Goal: Task Accomplishment & Management: Complete application form

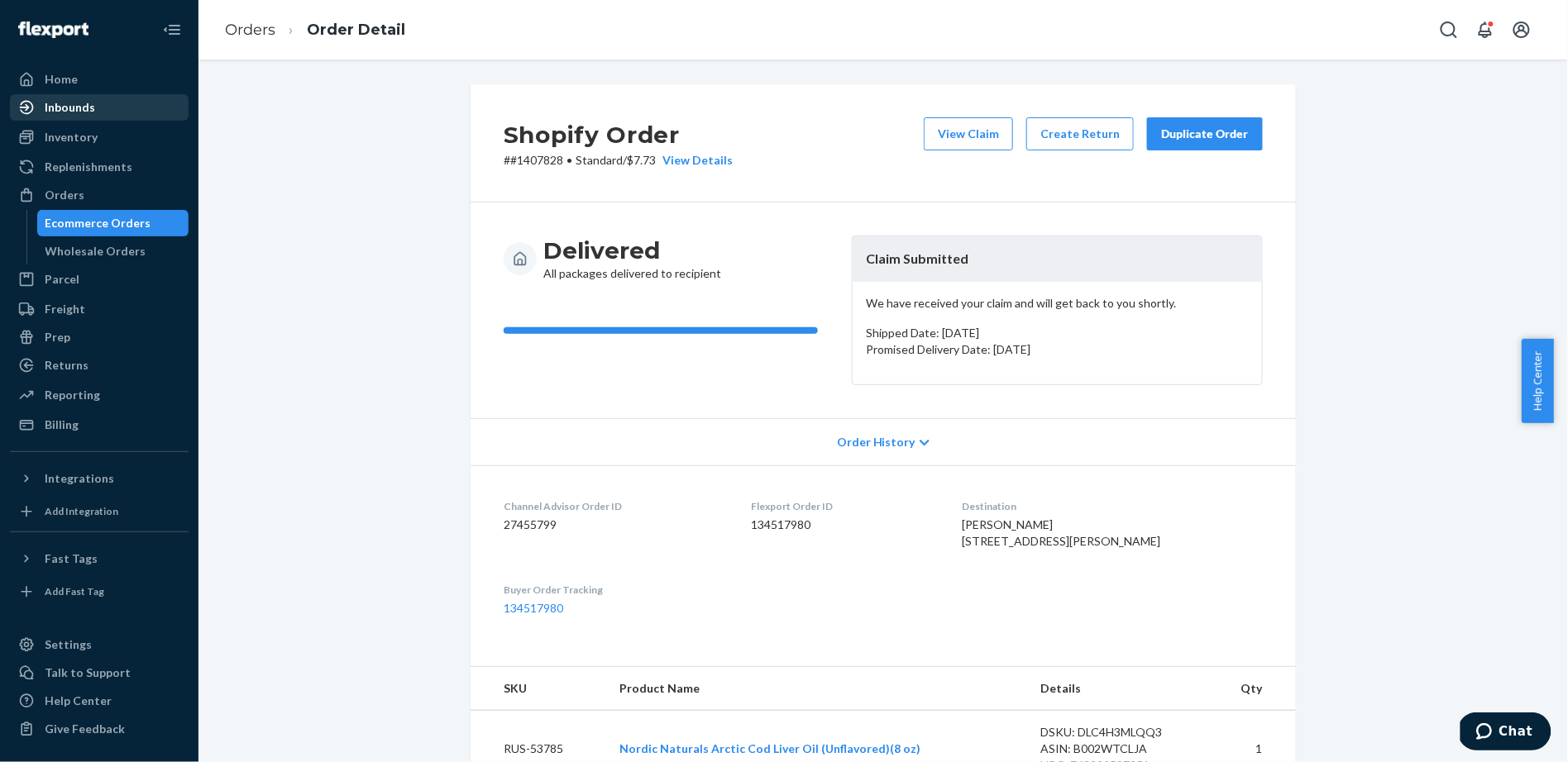
click at [59, 107] on div "Inbounds" at bounding box center [70, 107] width 51 height 17
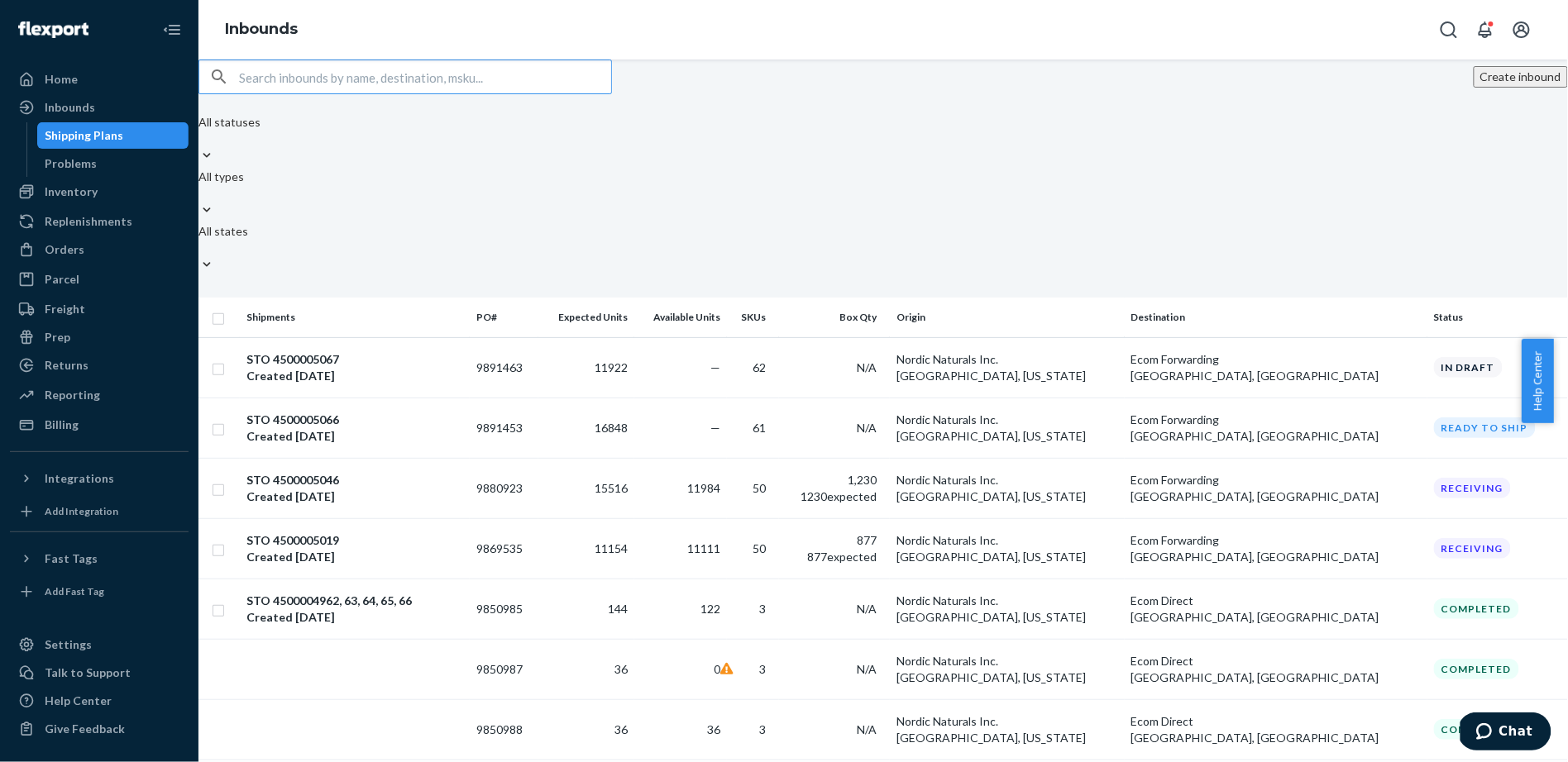
click at [1473, 88] on button "Create inbound" at bounding box center [1521, 77] width 95 height 22
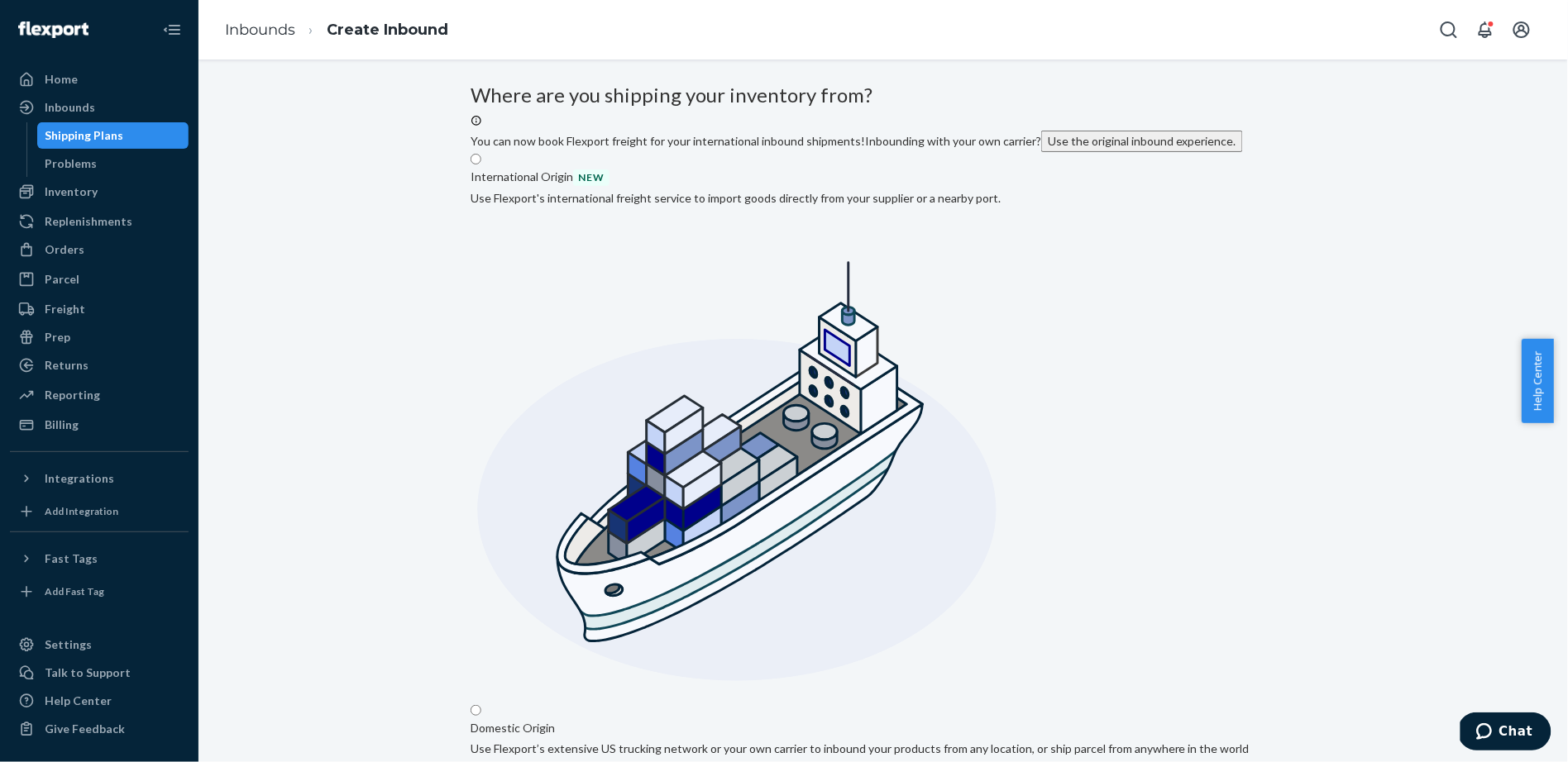
click at [481, 705] on input "Domestic Origin Use Flexport’s extensive US trucking network or your own carrie…" at bounding box center [476, 710] width 11 height 11
radio input "true"
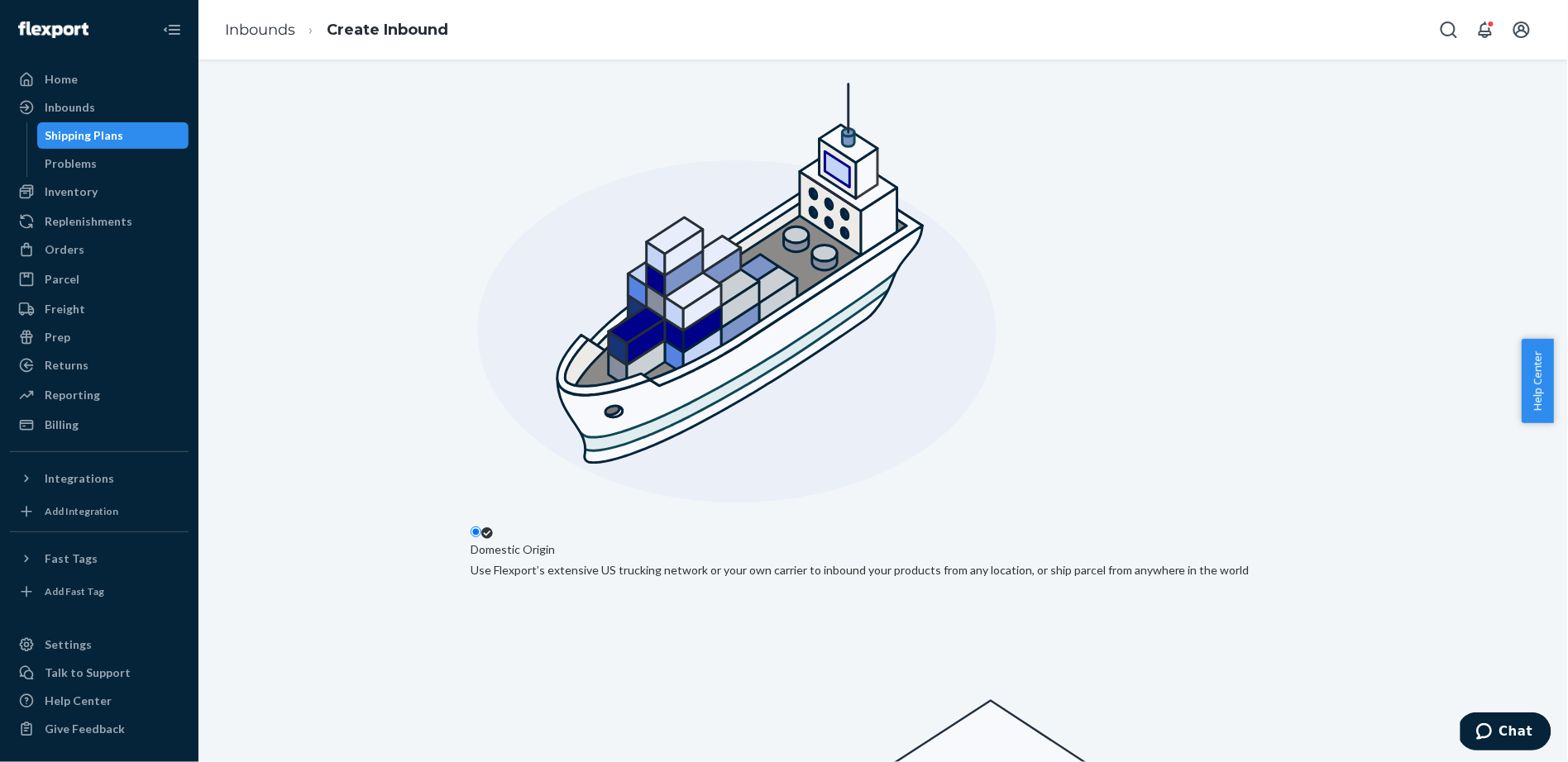
scroll to position [245, 0]
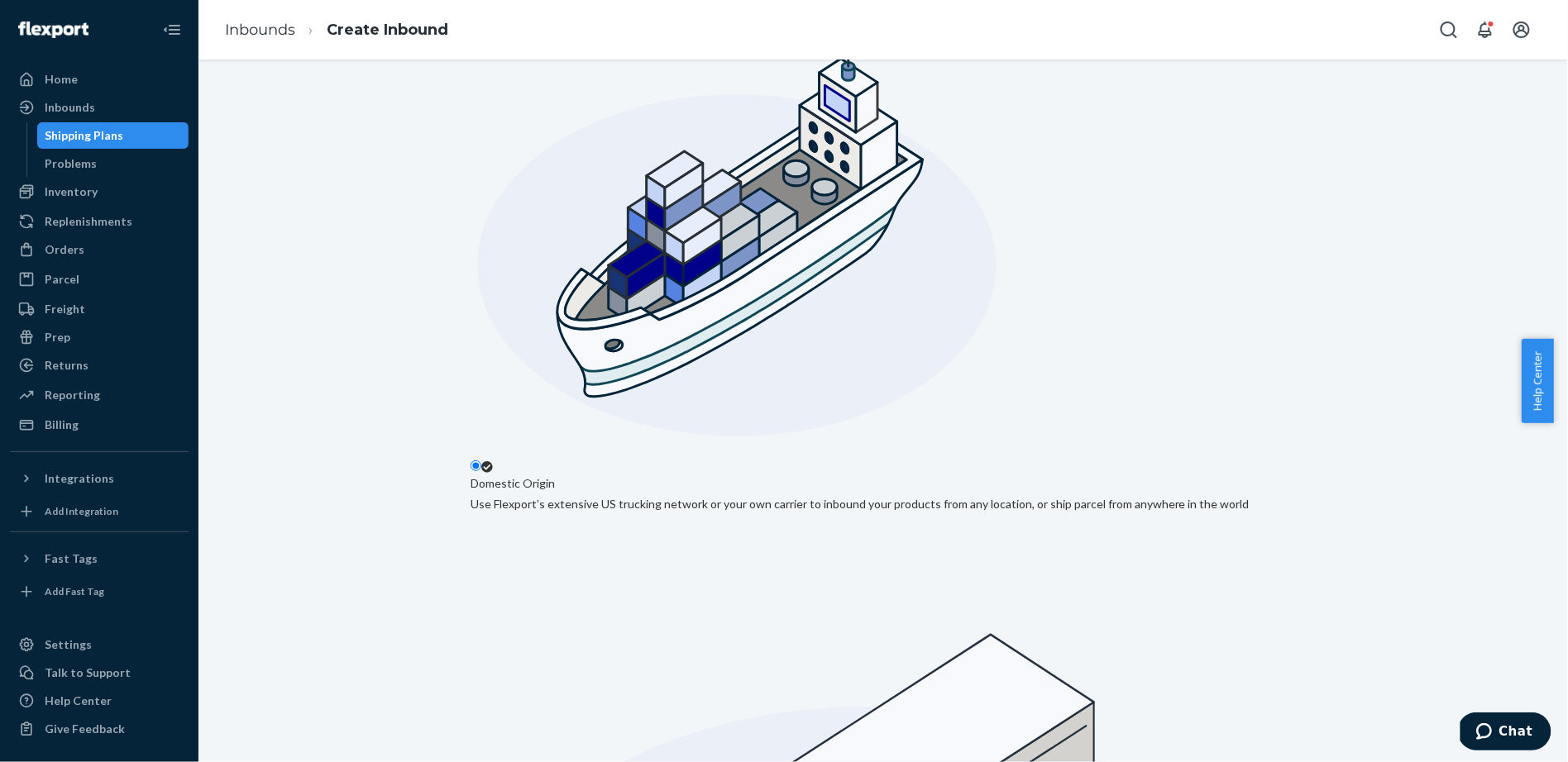
type input "Nordic Naturals Inc."
type input "[STREET_ADDRESS][PERSON_NAME]"
type input "[GEOGRAPHIC_DATA]"
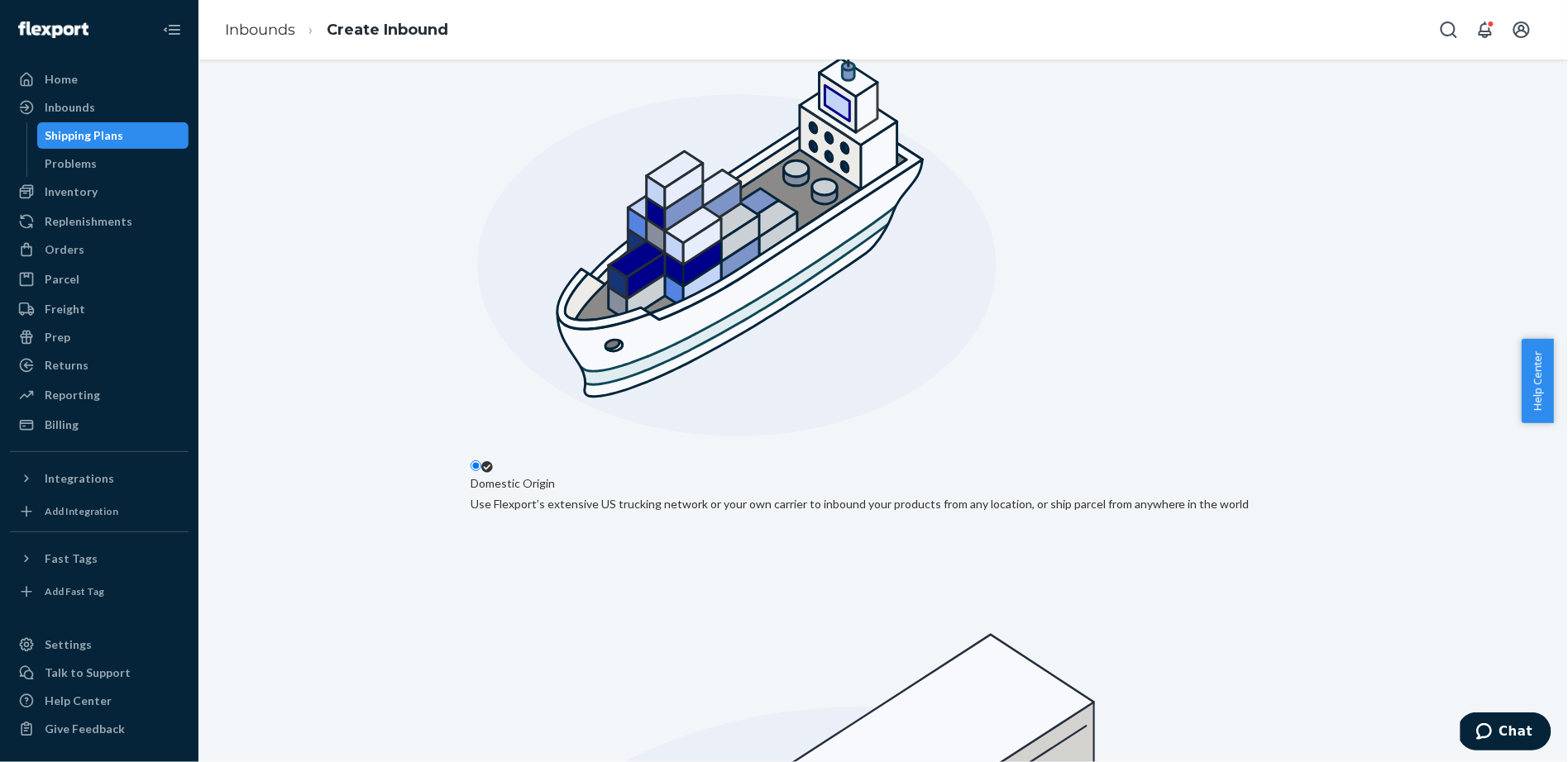
type input "[US_STATE]"
type input "95076"
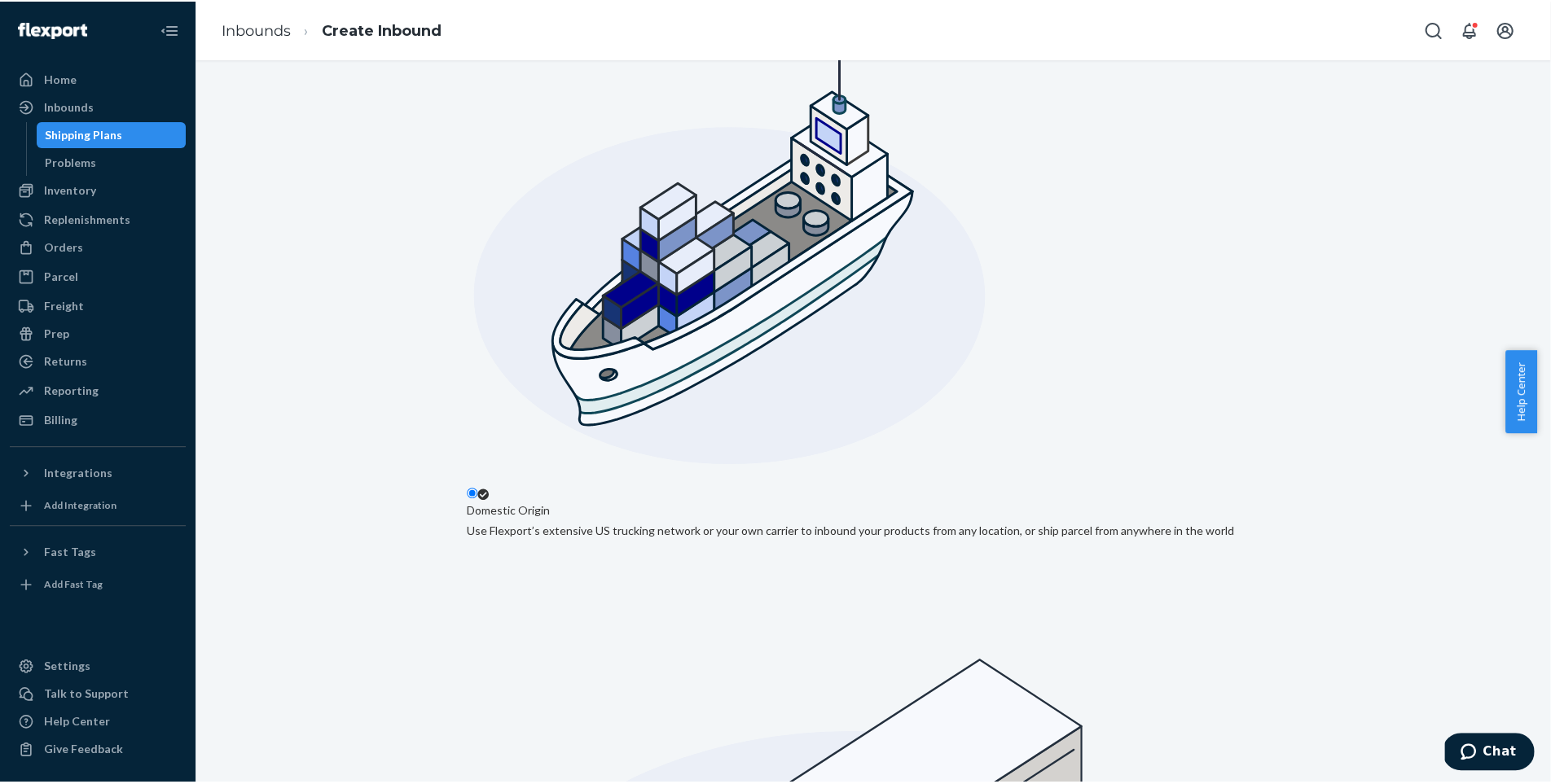
scroll to position [208, 0]
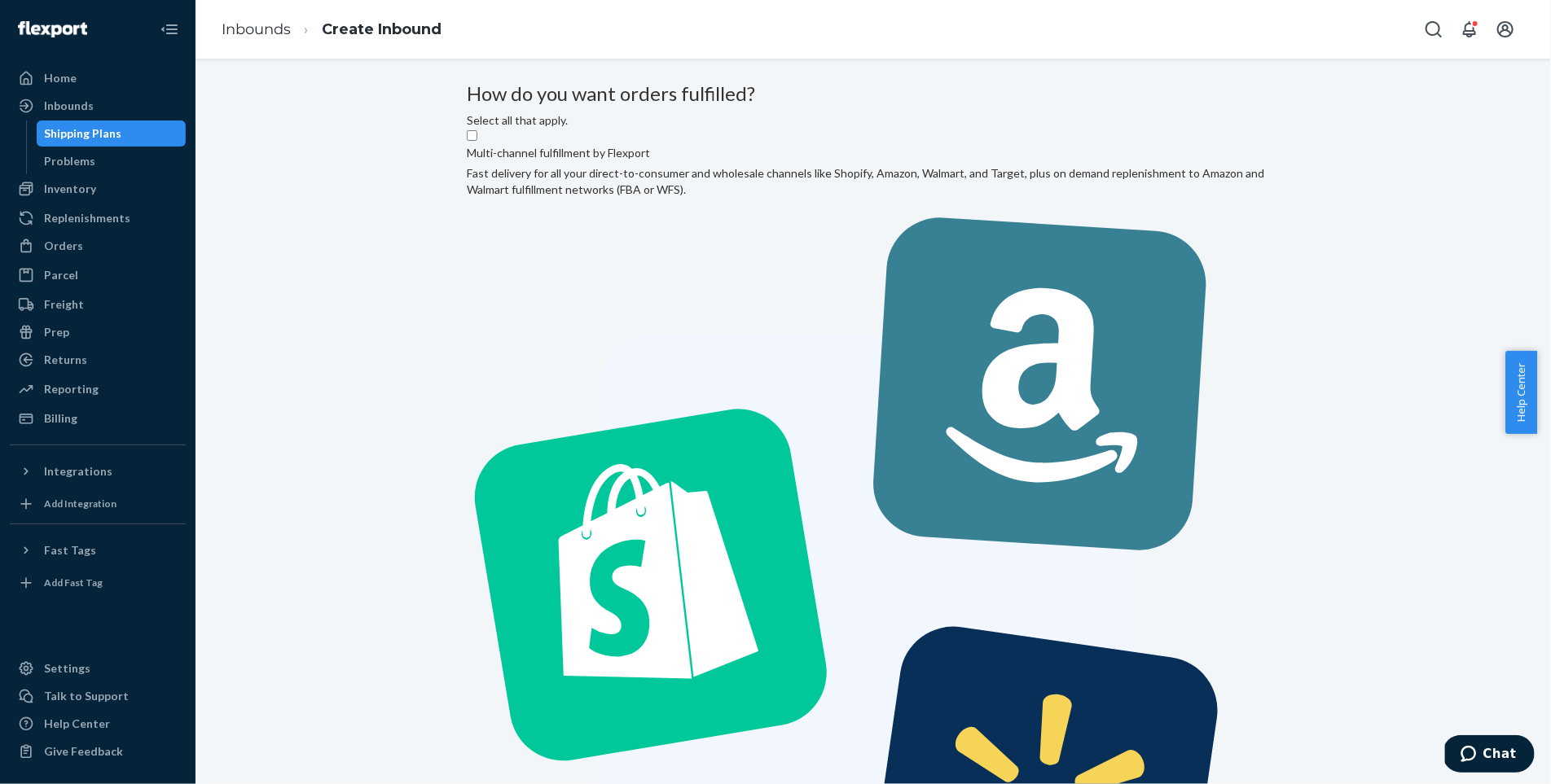
click at [798, 258] on label "Multi-channel fulfillment by Flexport Fast delivery for all your direct-to-cons…" at bounding box center [874, 571] width 813 height 885
click at [477, 141] on input "Multi-channel fulfillment by Flexport Fast delivery for all your direct-to-cons…" at bounding box center [472, 135] width 11 height 11
checkbox input "true"
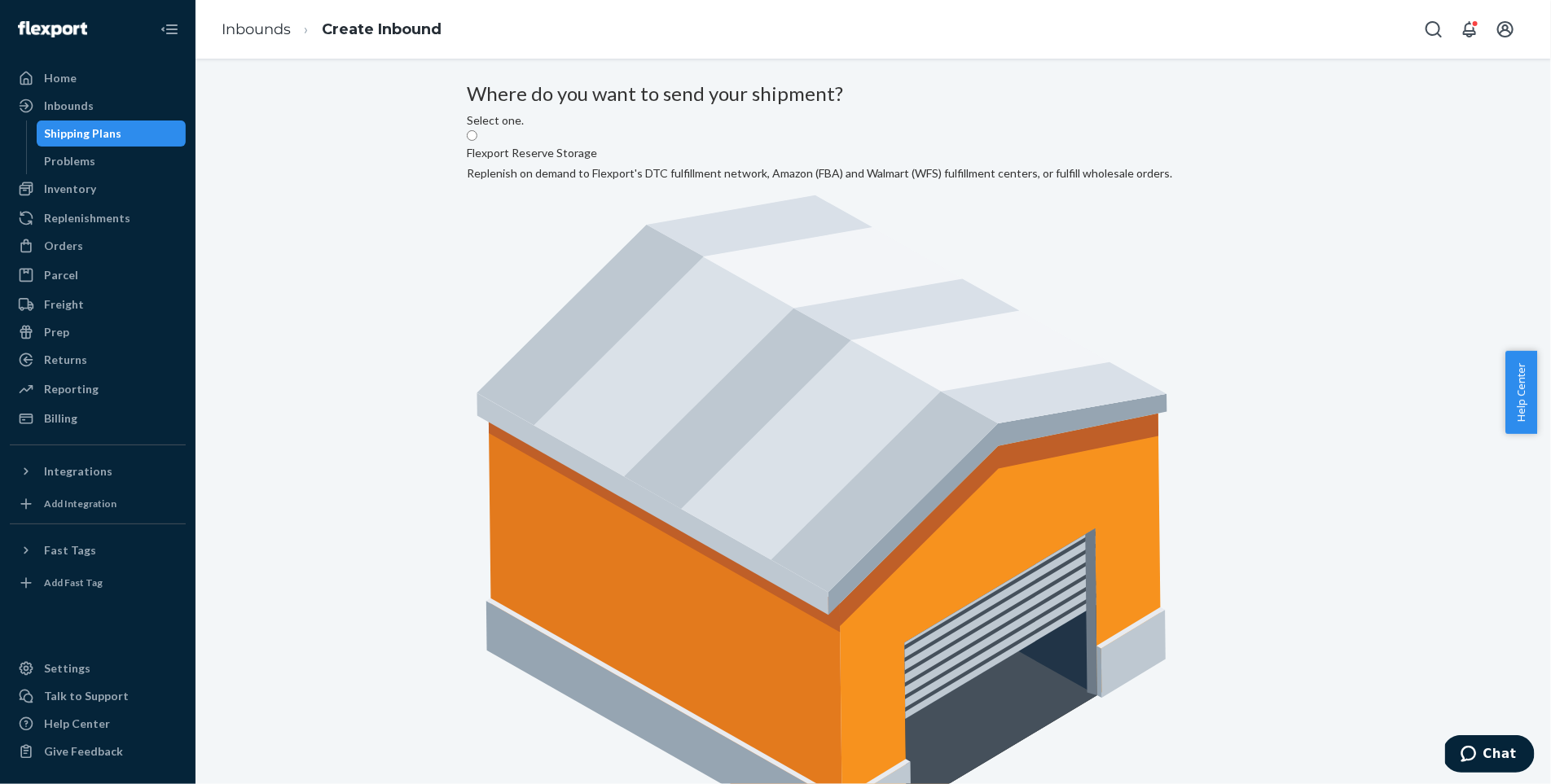
radio input "true"
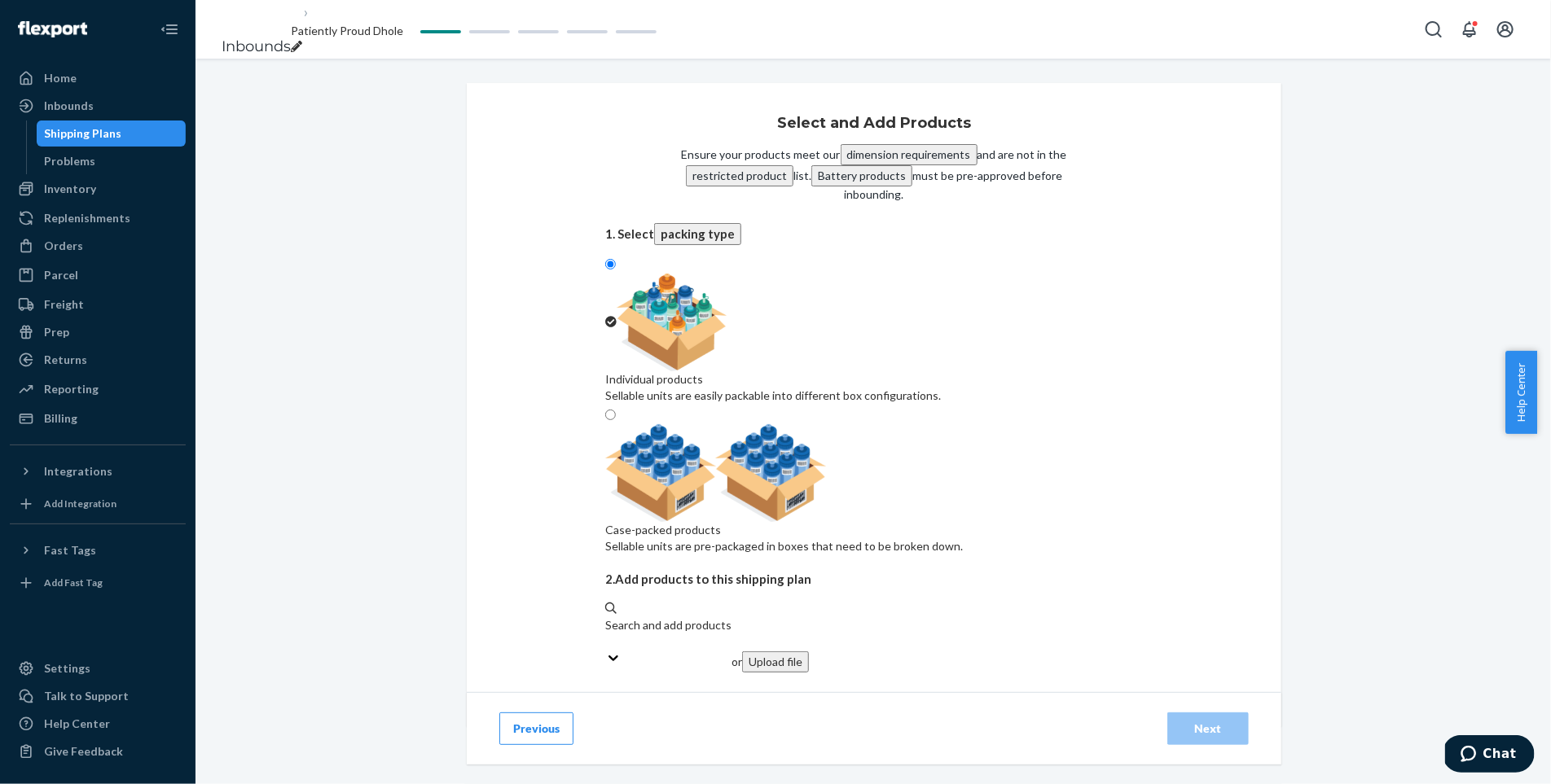
click at [947, 424] on div at bounding box center [784, 473] width 357 height 97
click at [616, 410] on input "Case-packed products Sellable units are pre-packaged in boxes that need to be b…" at bounding box center [610, 414] width 11 height 11
radio input "true"
radio input "false"
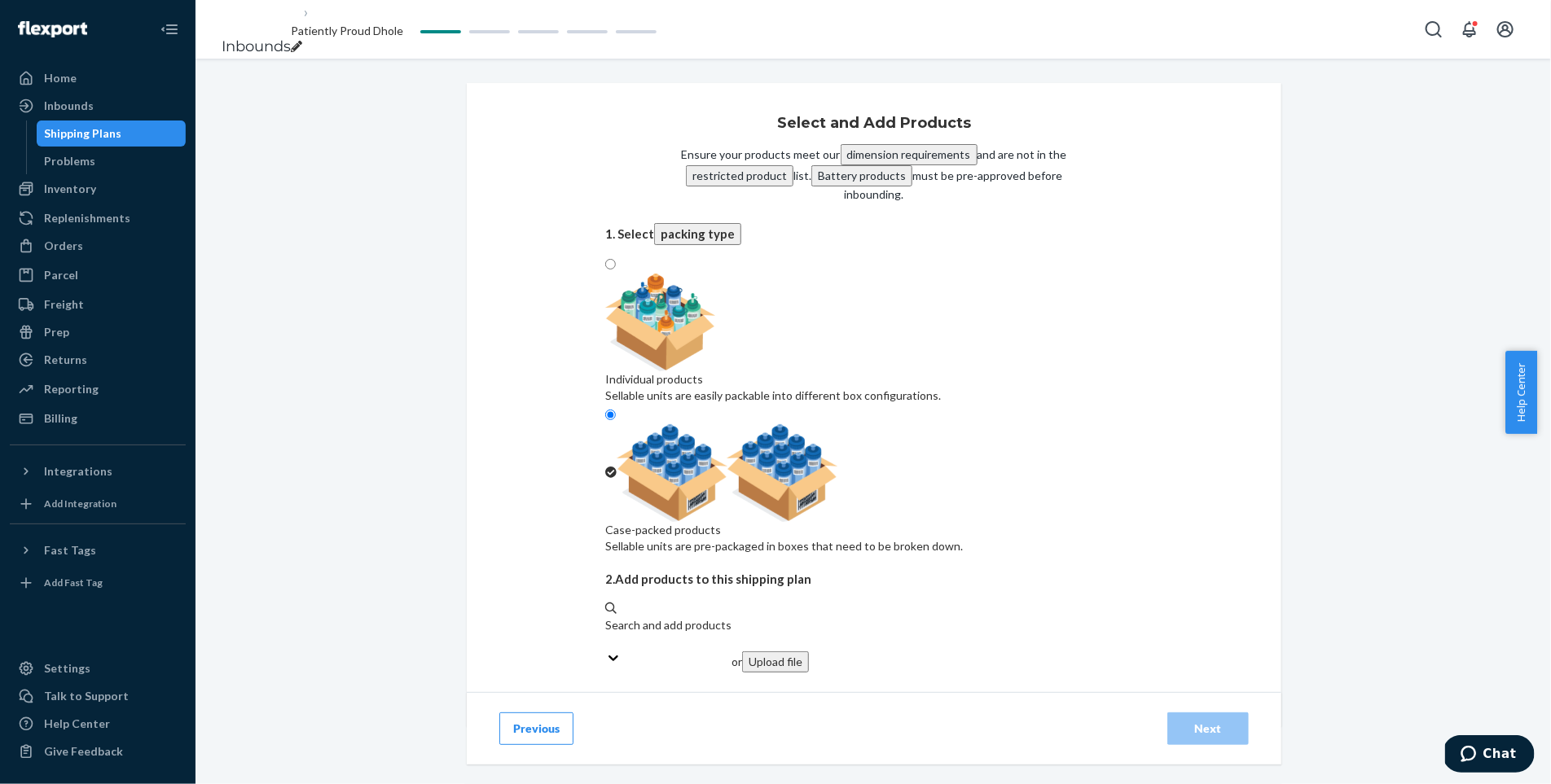
click at [809, 652] on button "Upload file" at bounding box center [776, 662] width 67 height 21
type input "6"
type input "9"
type input "7"
type input "4"
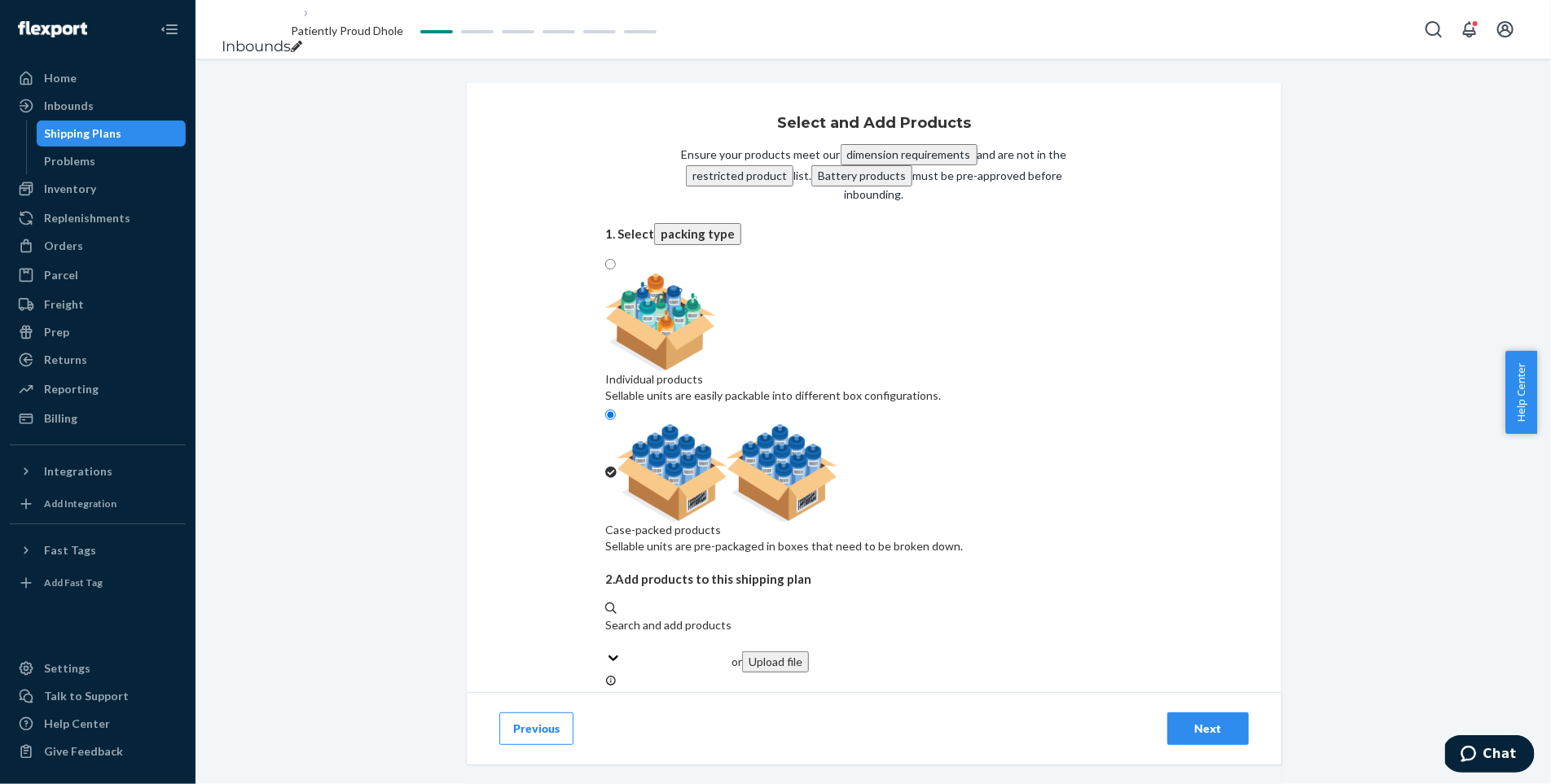
type input "7"
type input "6"
type input "13"
type input "22"
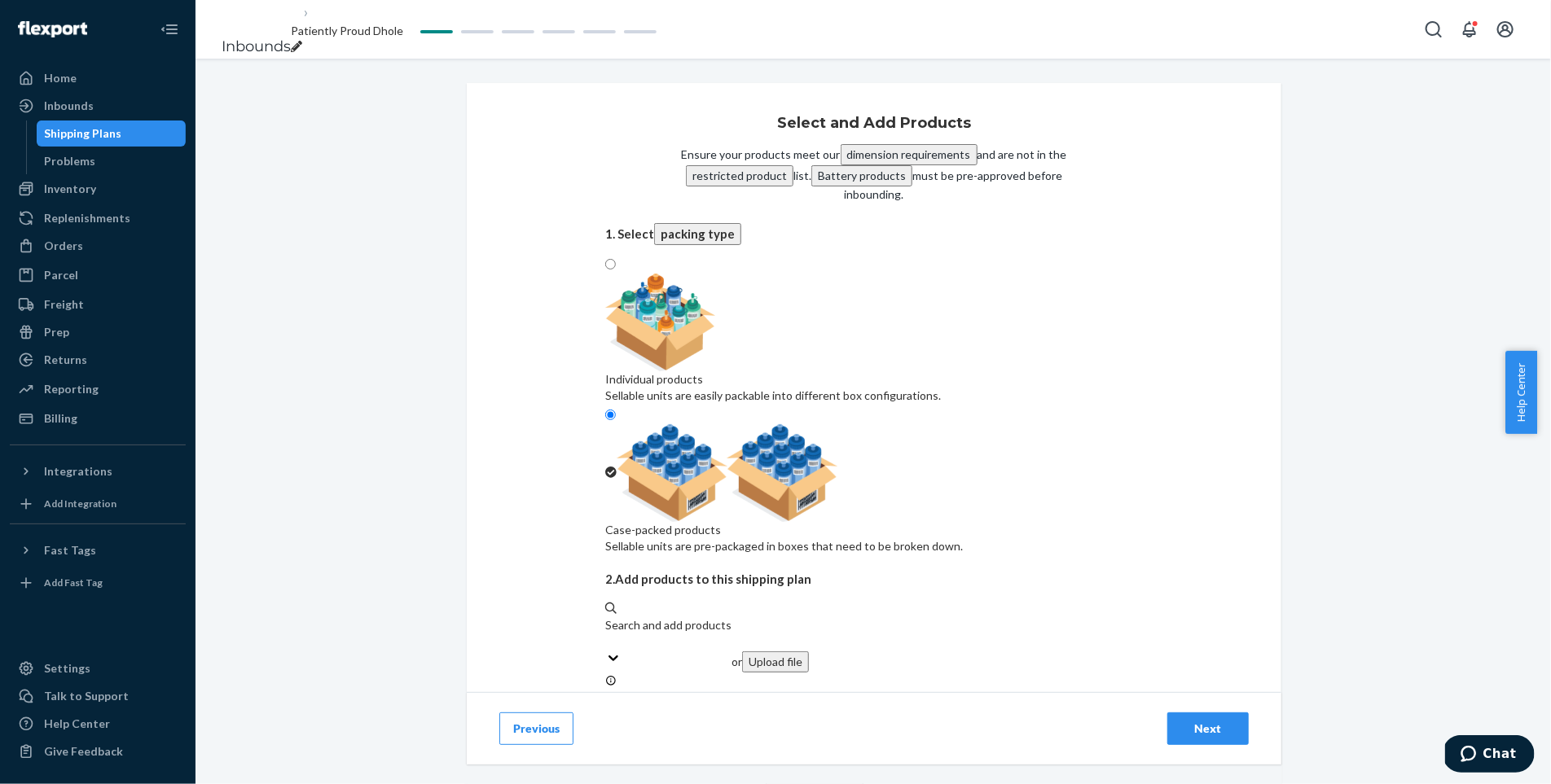
type input "7"
type input "5"
type input "9"
type input "14"
type input "2"
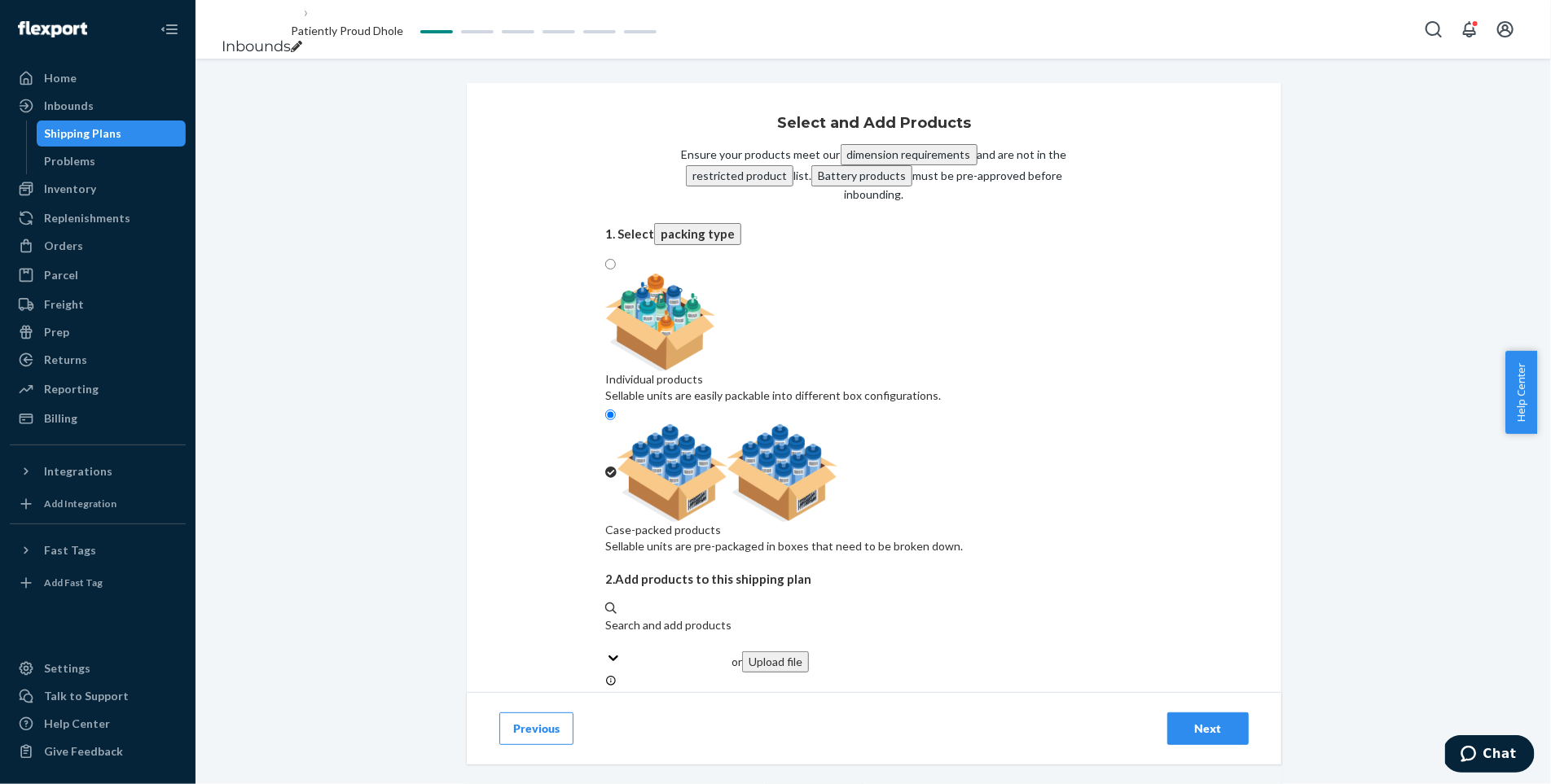
type input "2"
type input "63"
type input "25"
type input "5"
type input "4"
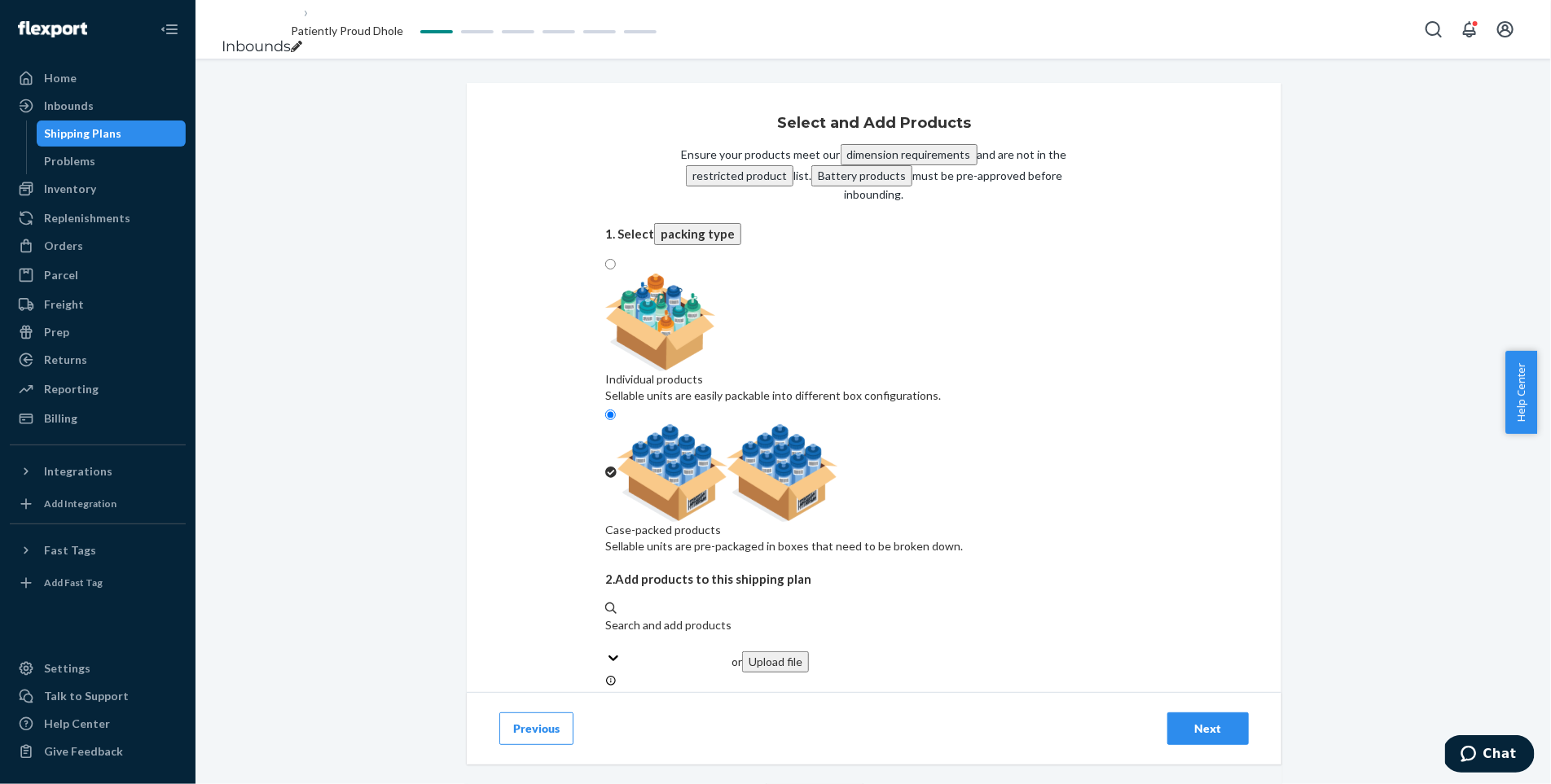
type input "24"
type input "18"
type input "24"
type input "3"
type input "4"
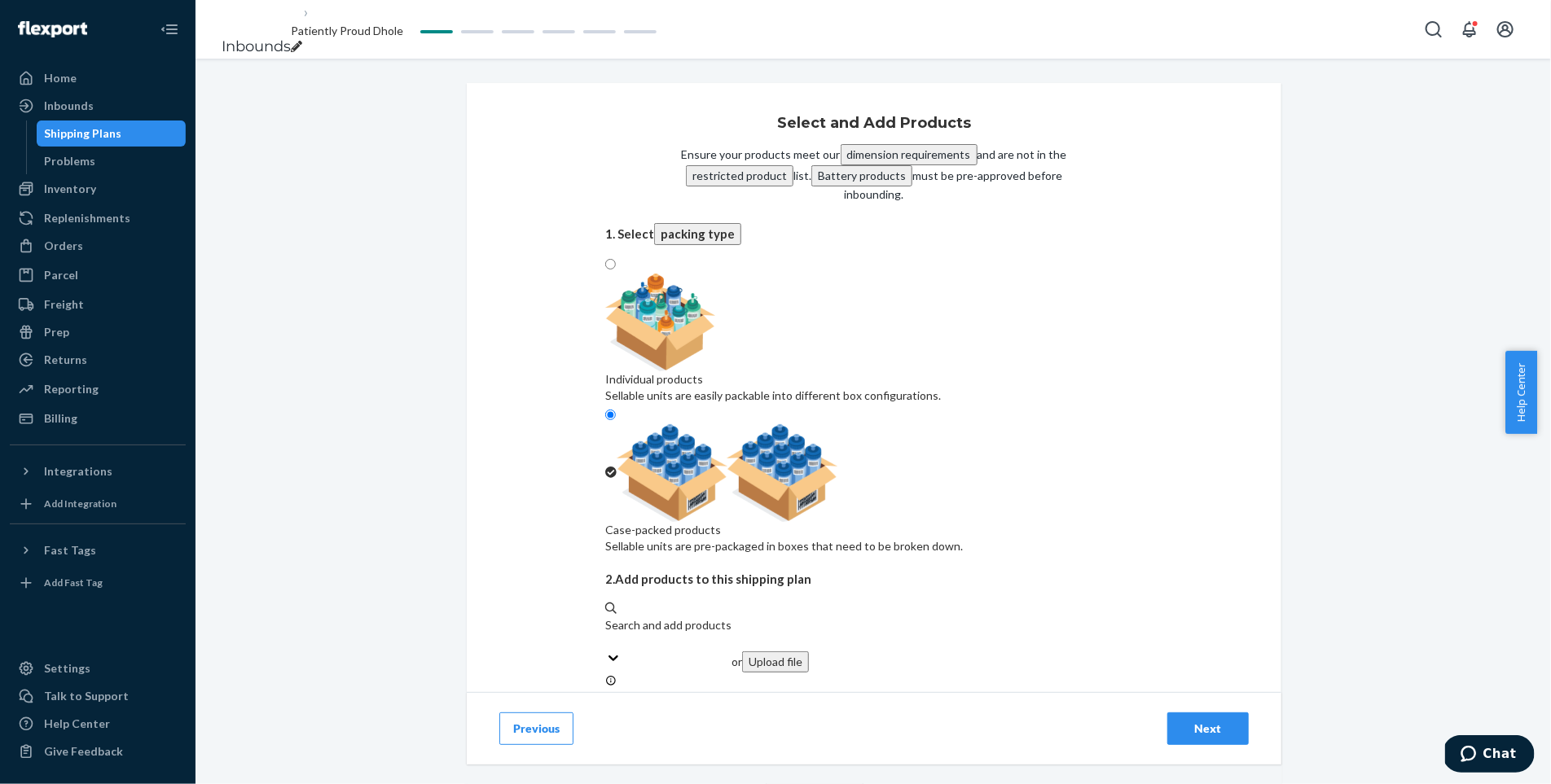
type input "108"
type input "5"
type input "3"
type input "2"
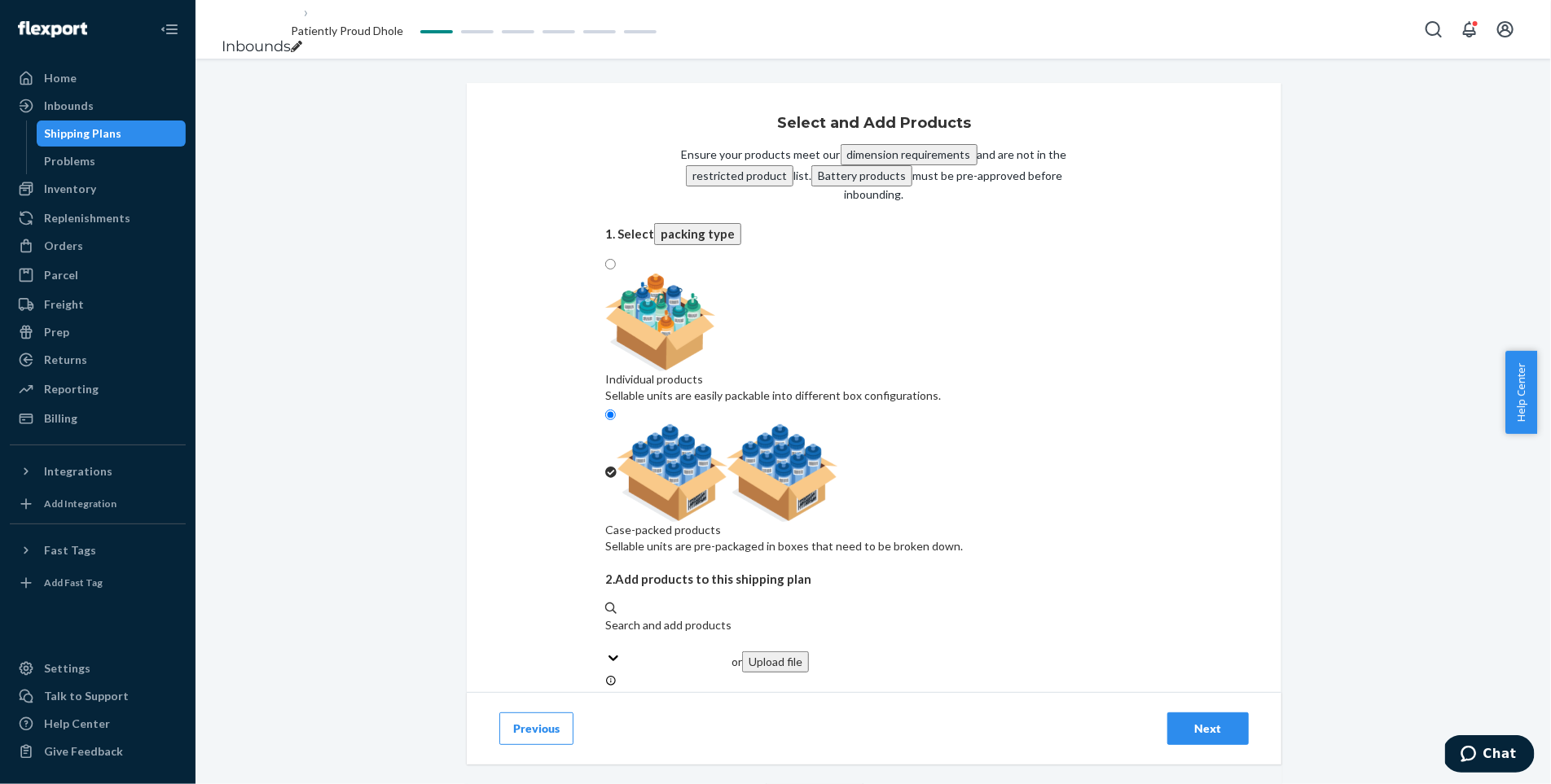
type input "4"
type input "13"
type input "4"
type input "9"
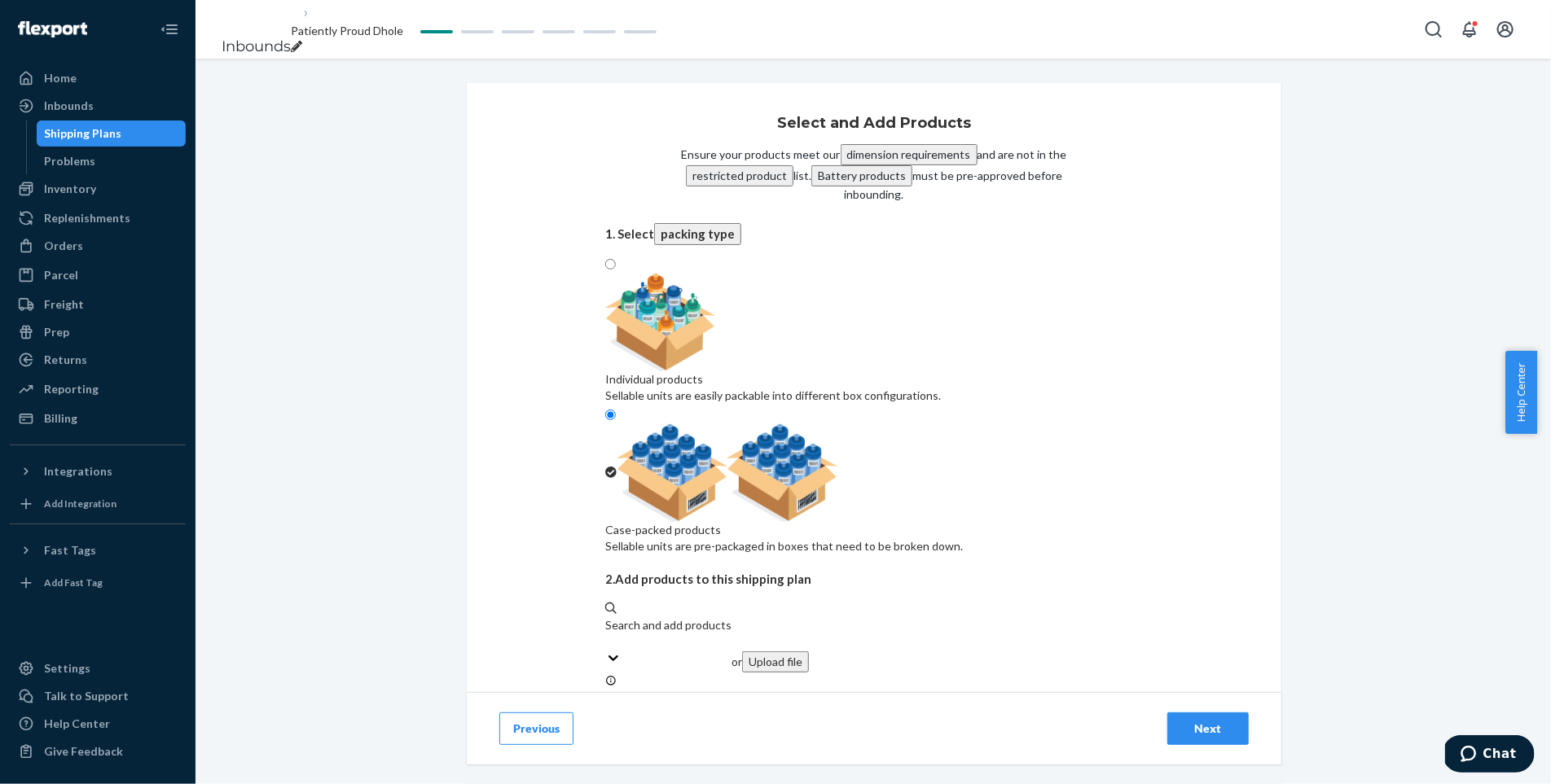
type input "6"
type input "3"
type input "20"
type input "5"
type input "6"
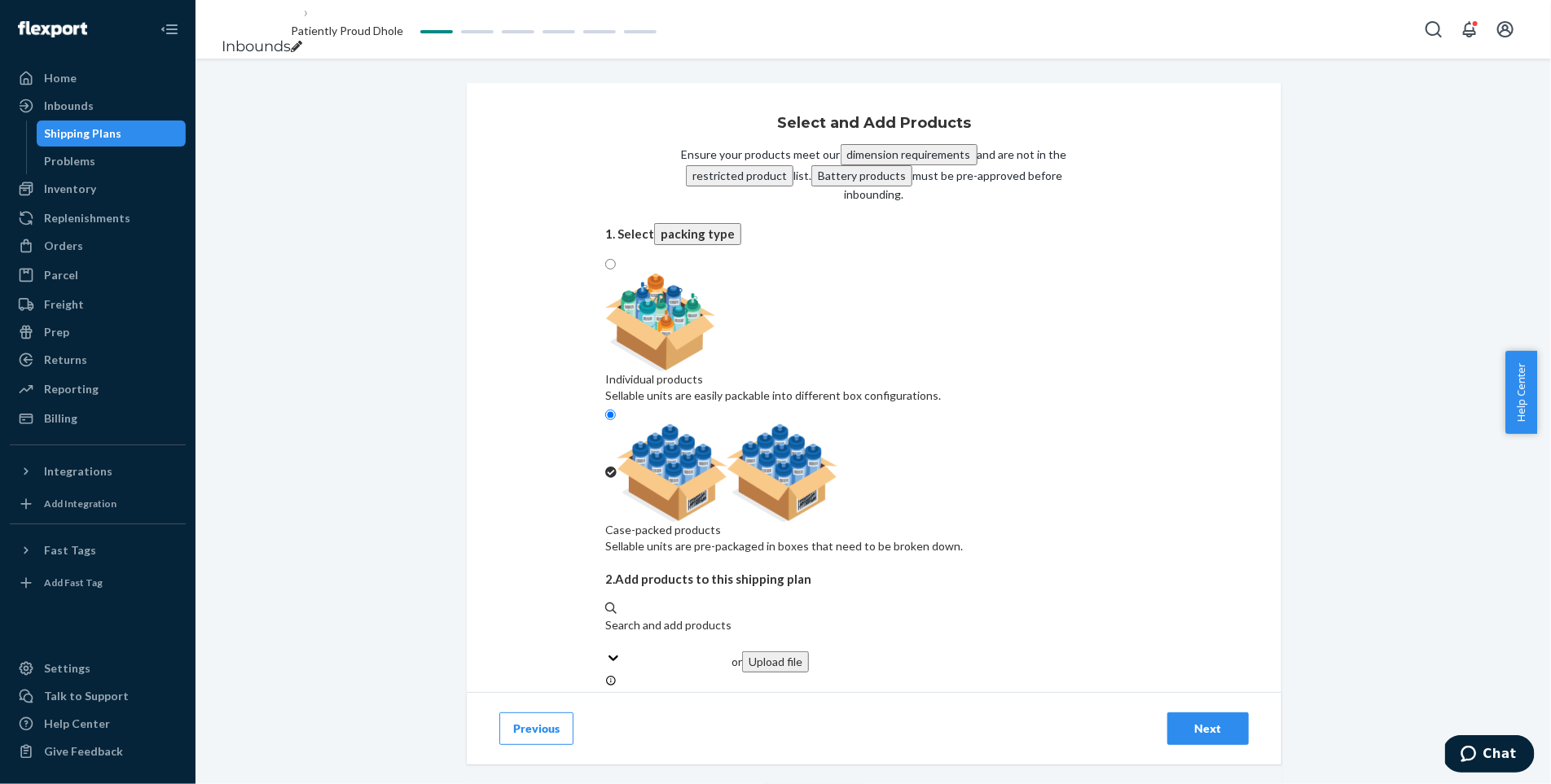
type input "3"
type input "2"
type input "4"
type input "12"
type input "10"
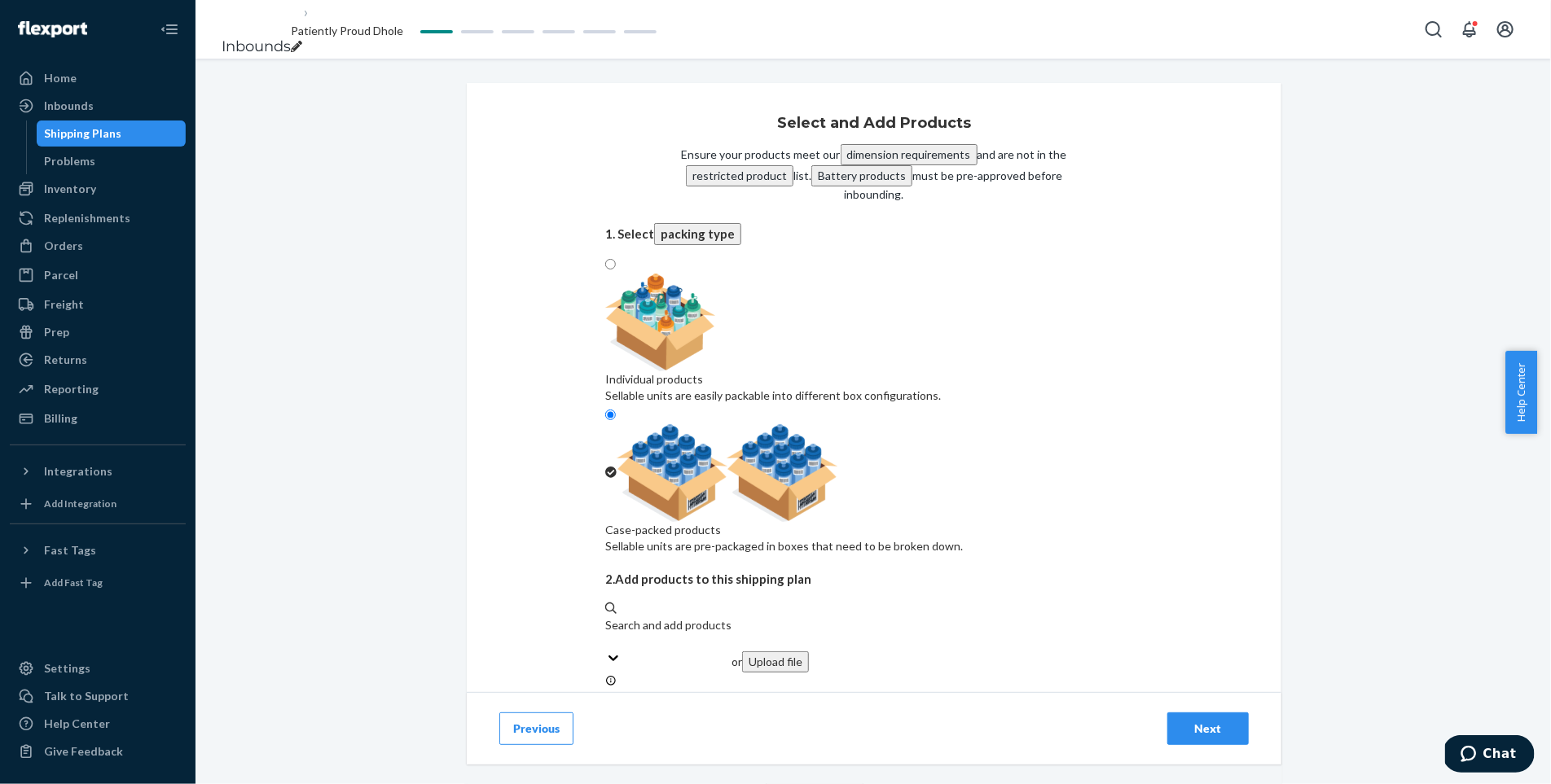
type input "17"
type input "6"
type input "2"
type input "15"
type input "7"
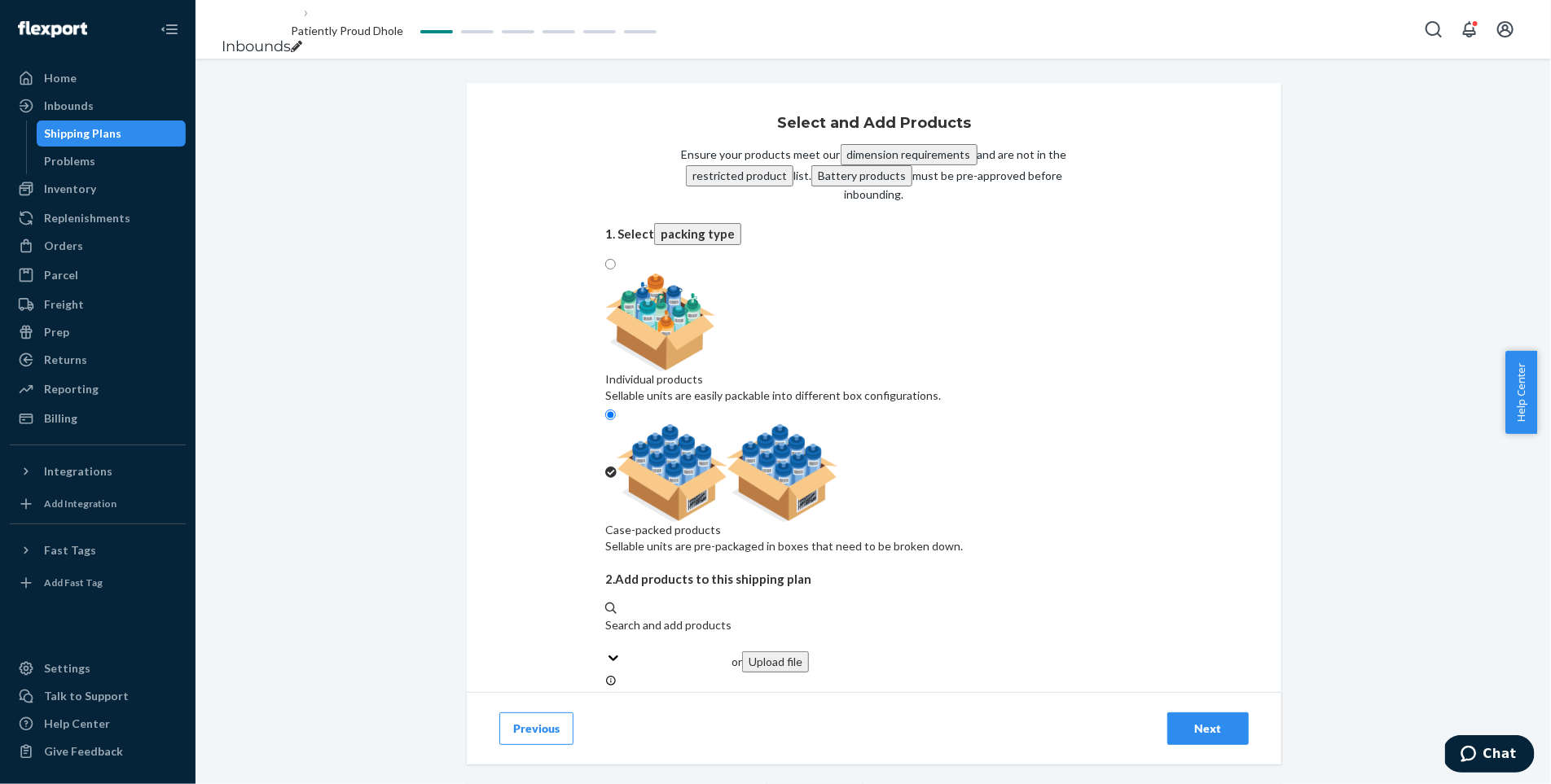
type input "8"
type input "7"
type input "2"
type input "9"
type input "3"
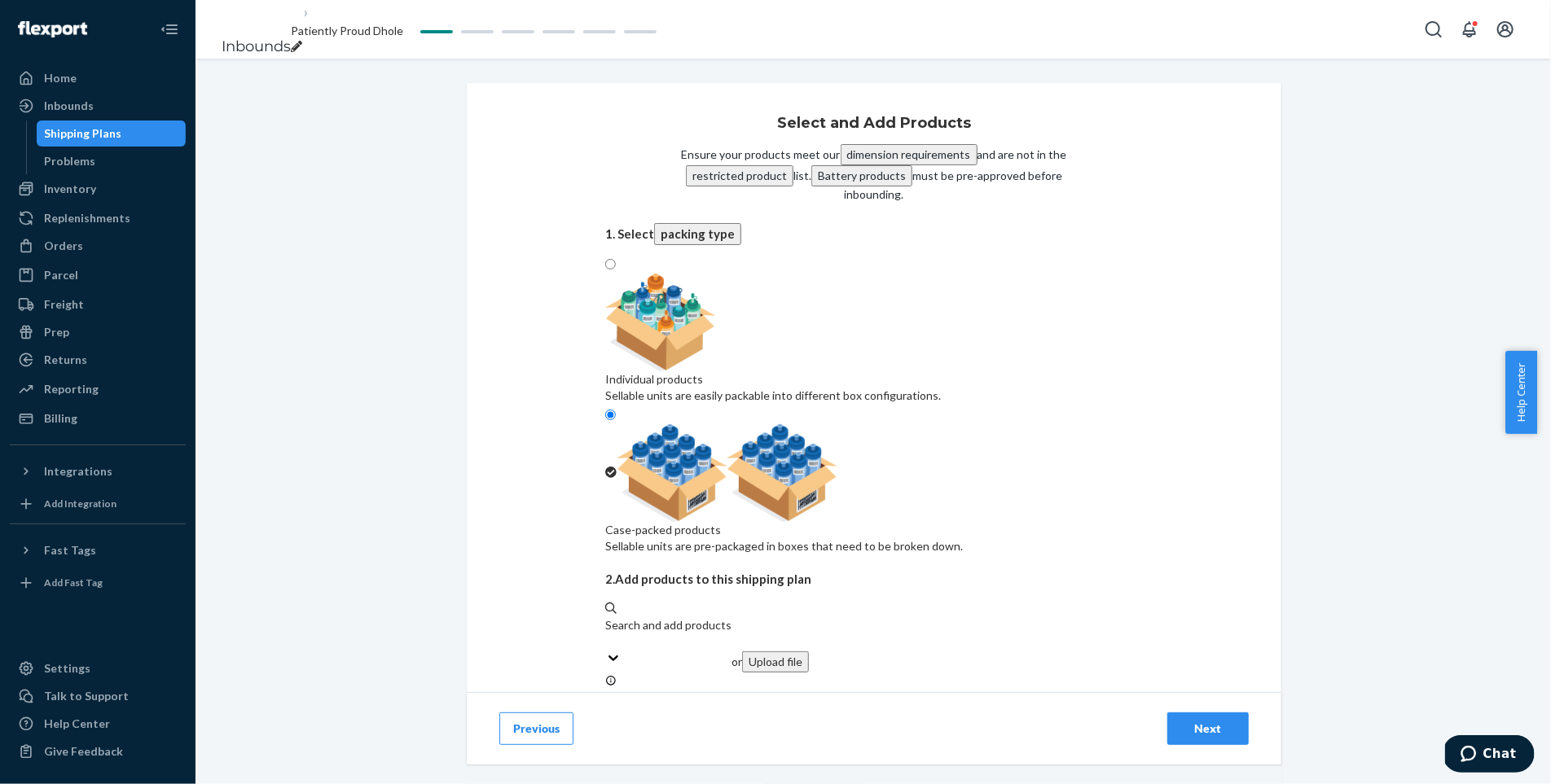
type input "17"
type input "4"
type input "20"
type input "19"
type input "16"
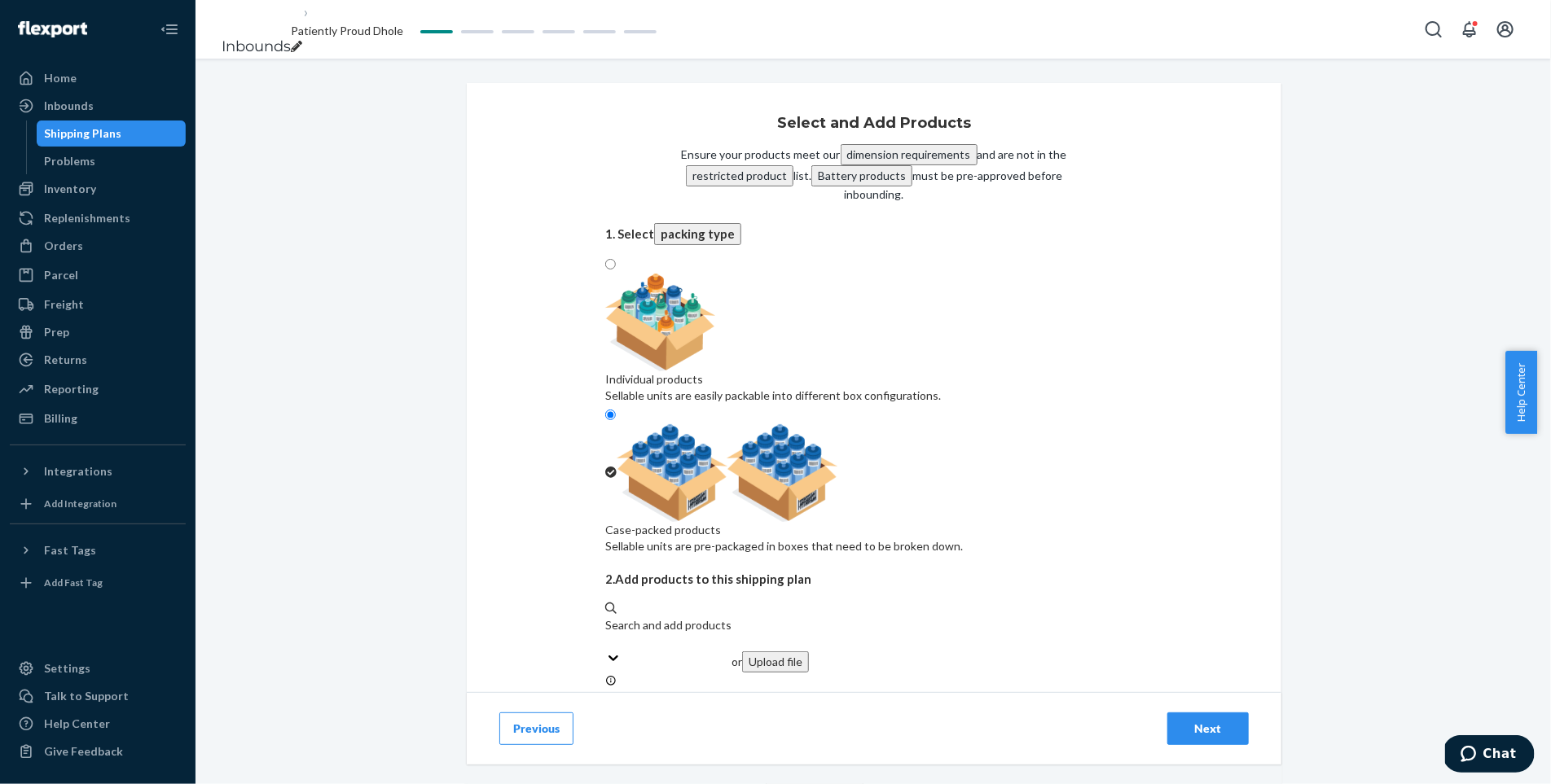
type input "18"
type input "3"
type input "19"
type input "9"
type input "6"
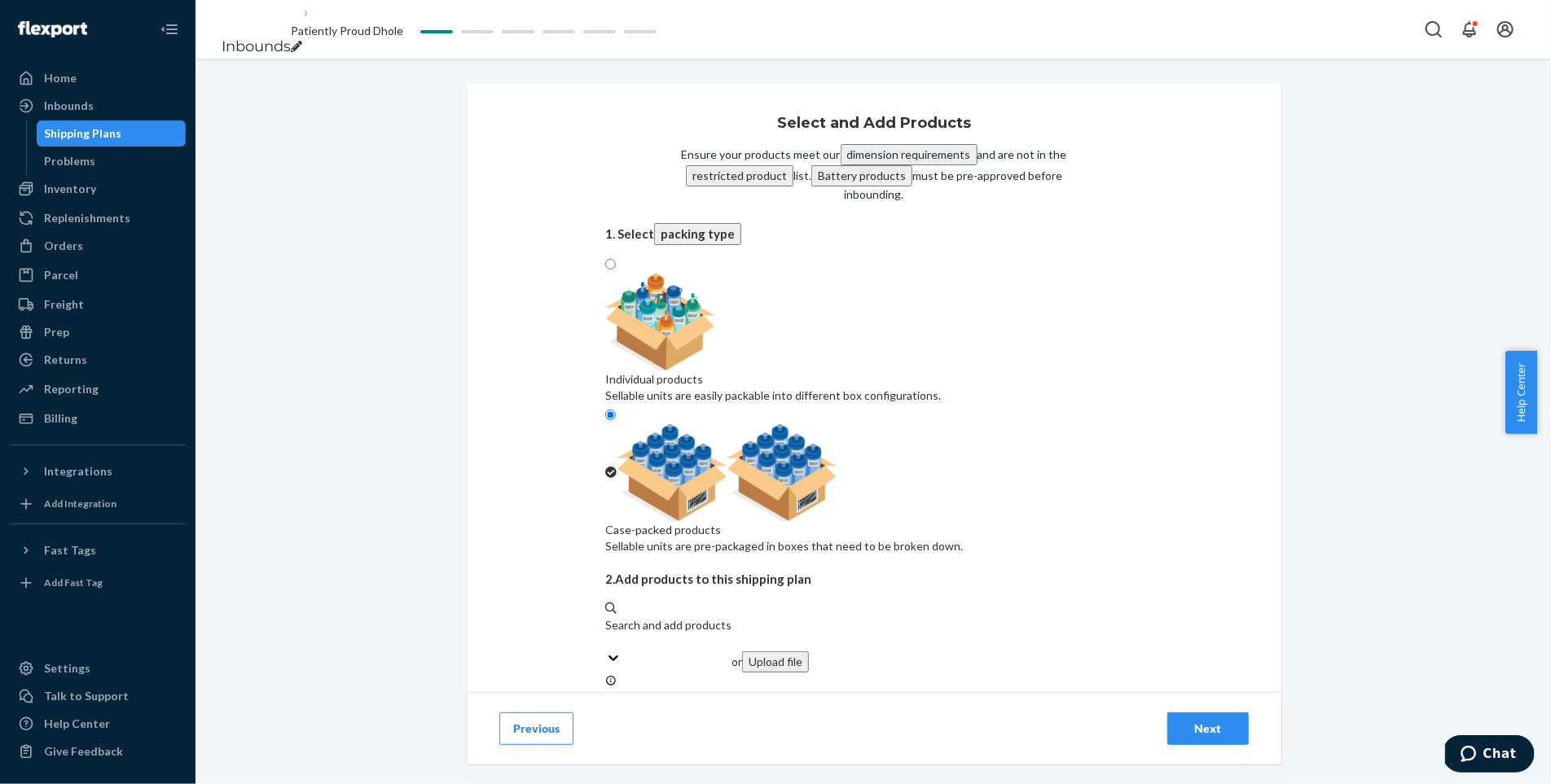
type input "8"
type input "6"
type input "2"
type input "24"
type input "3"
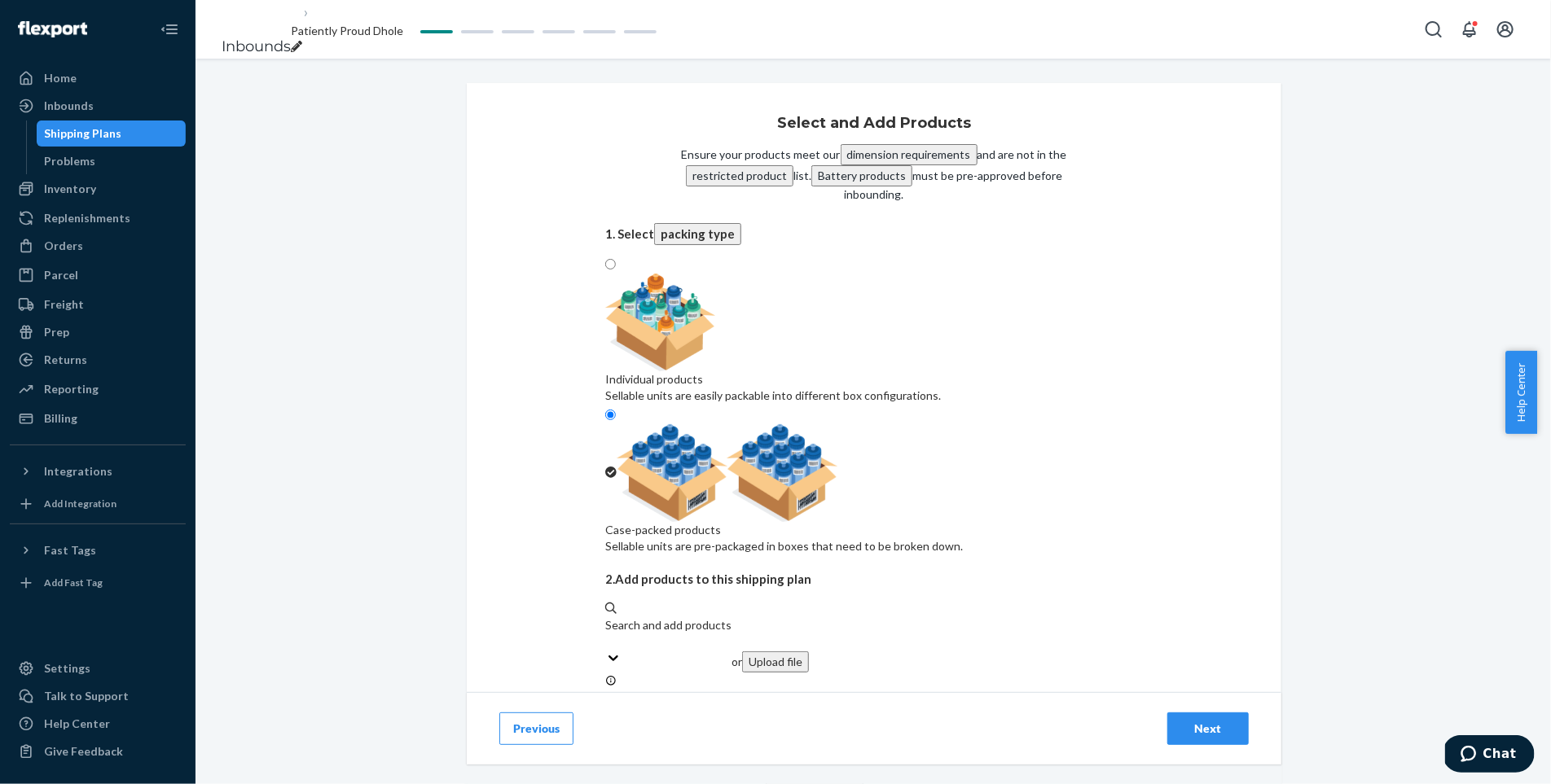
type input "4"
type input "33"
type input "13"
type input "11"
type input "5"
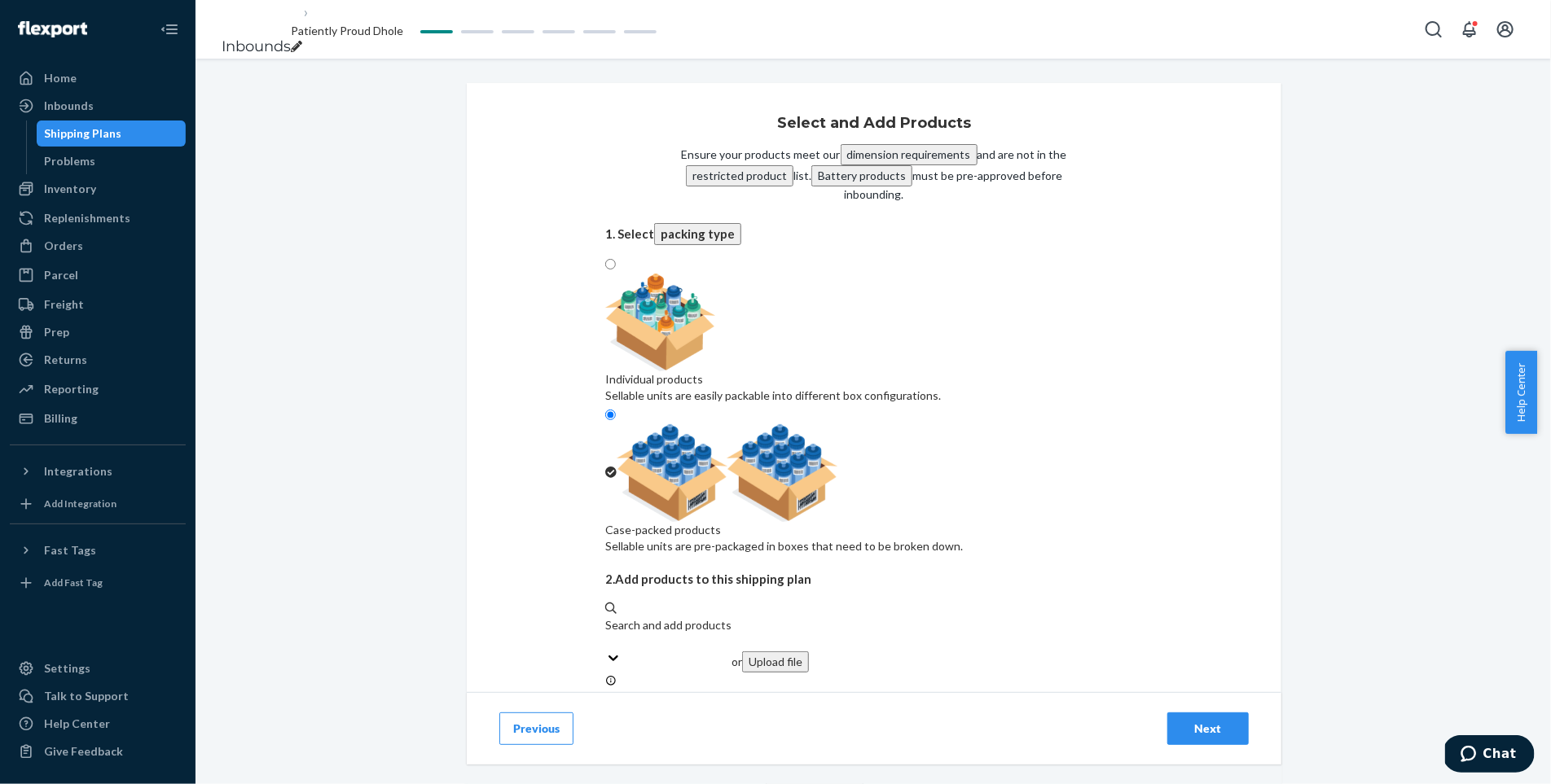
type input "4"
type input "2"
type input "8"
type input "36"
type input "5"
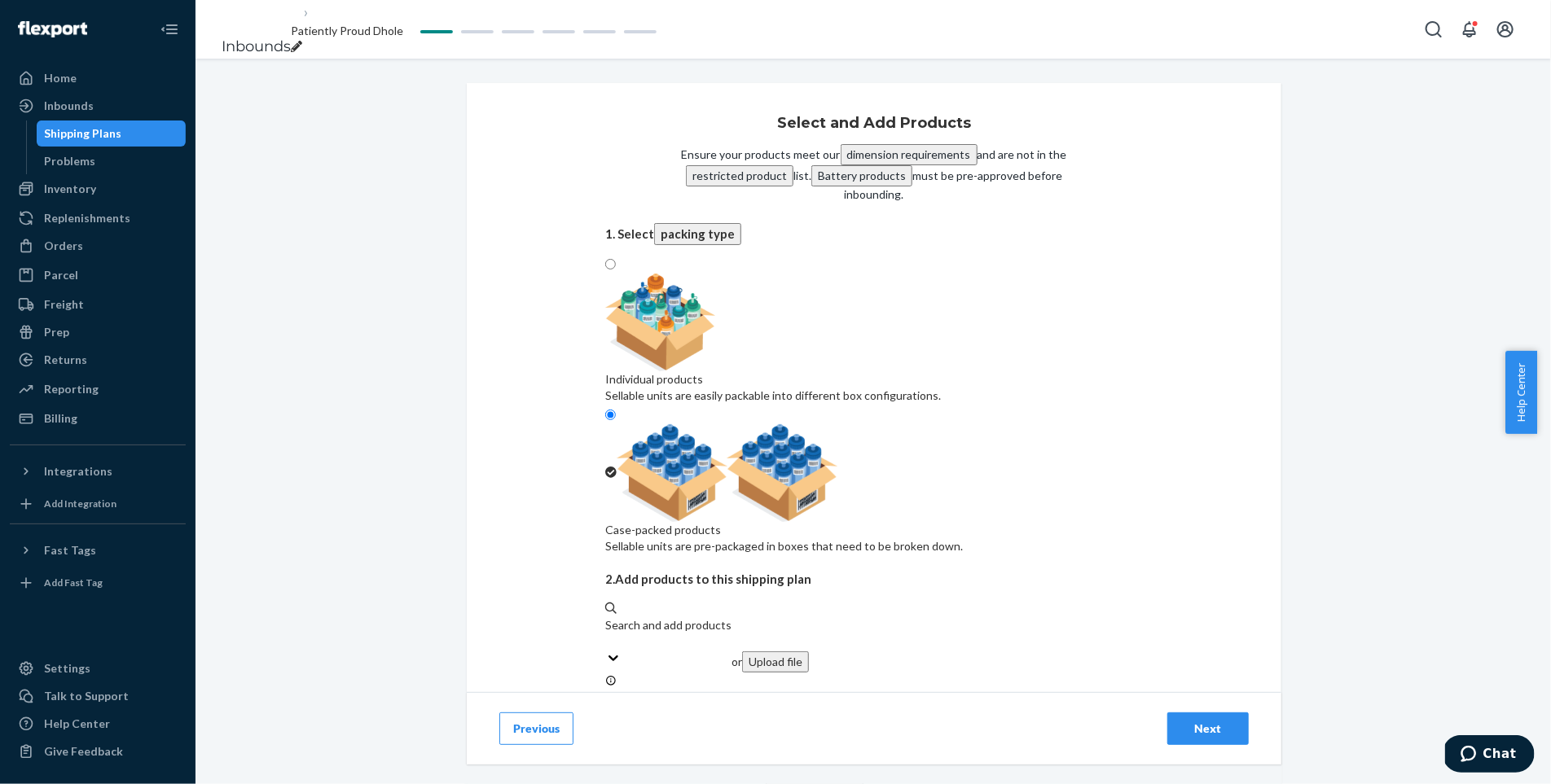
type input "21"
type input "4"
type input "40"
type input "31"
type input "10"
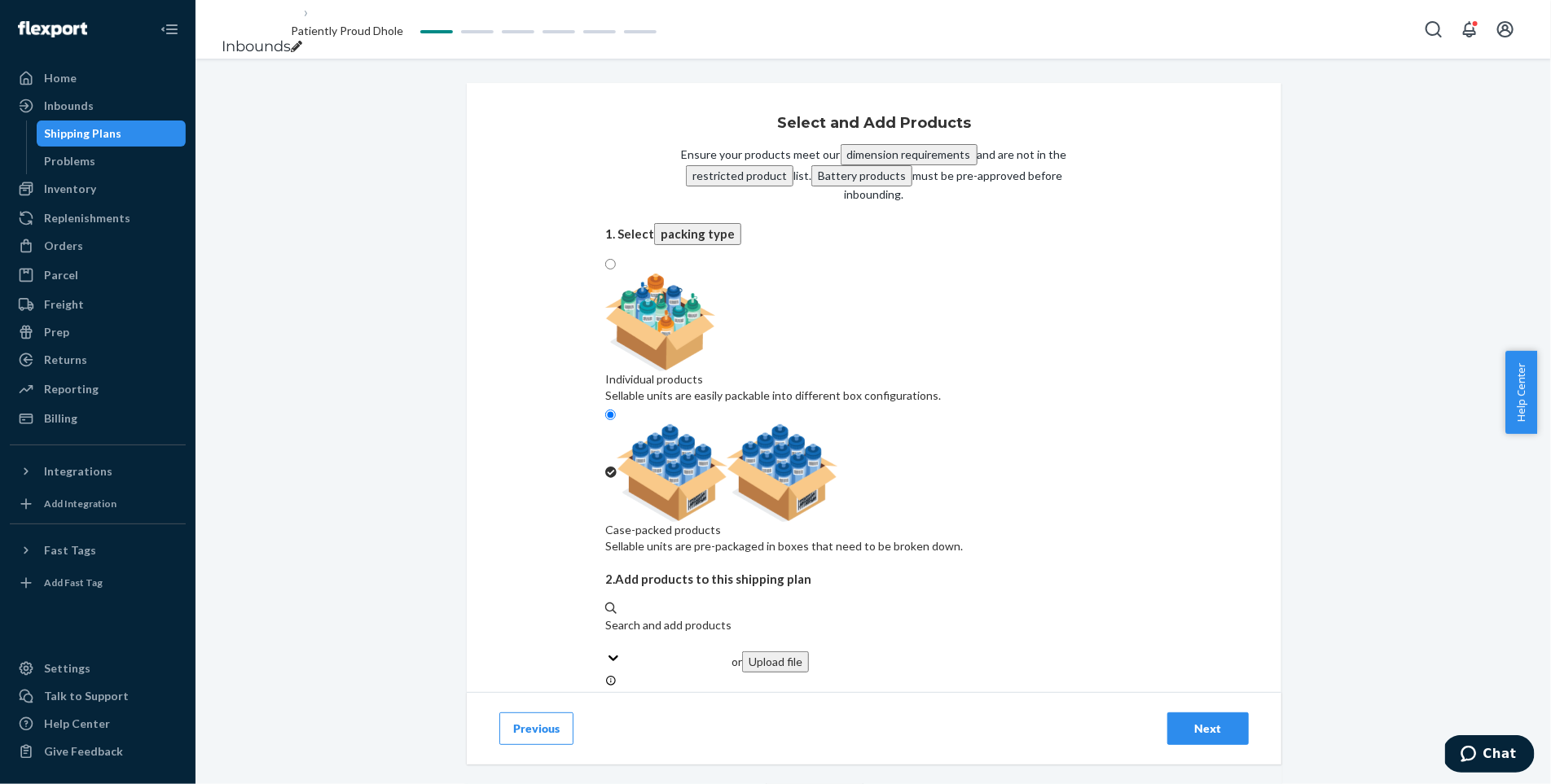
type input "30"
type input "11"
type input "2"
type input "8"
type input "7"
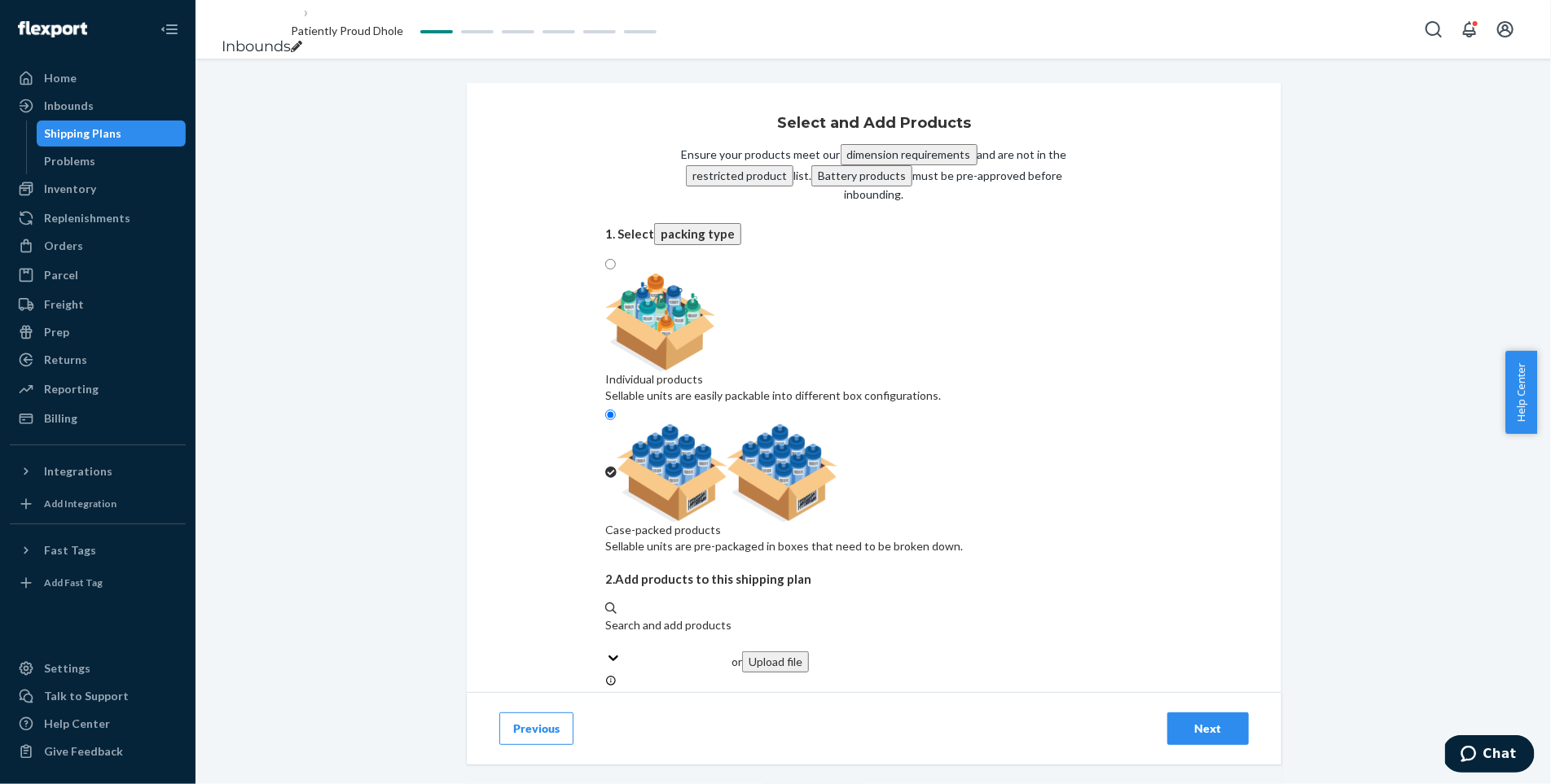
type input "7"
type input "3"
type input "4"
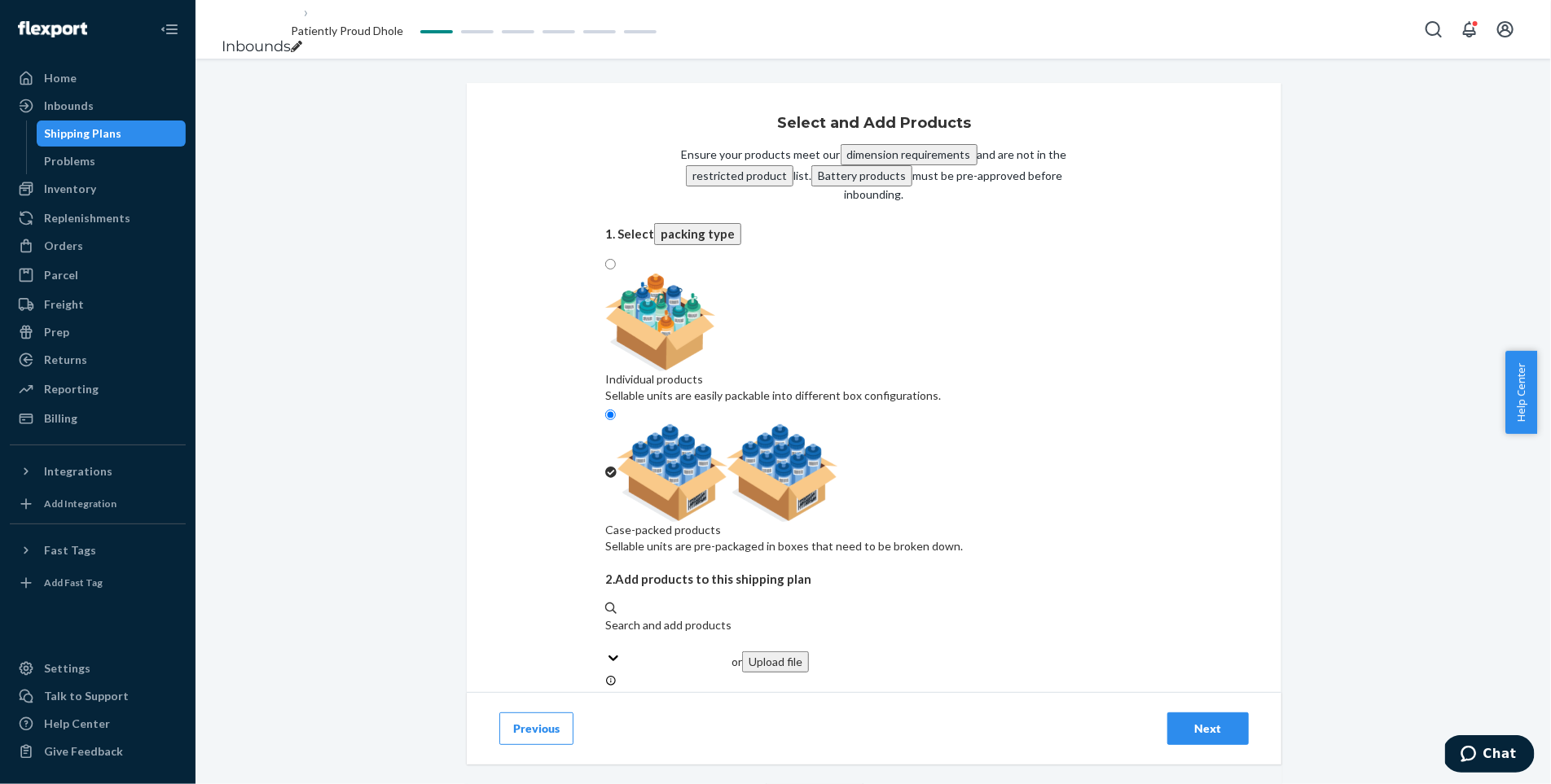
type input "6"
type input "9"
type input "12"
type input "24"
type input "7"
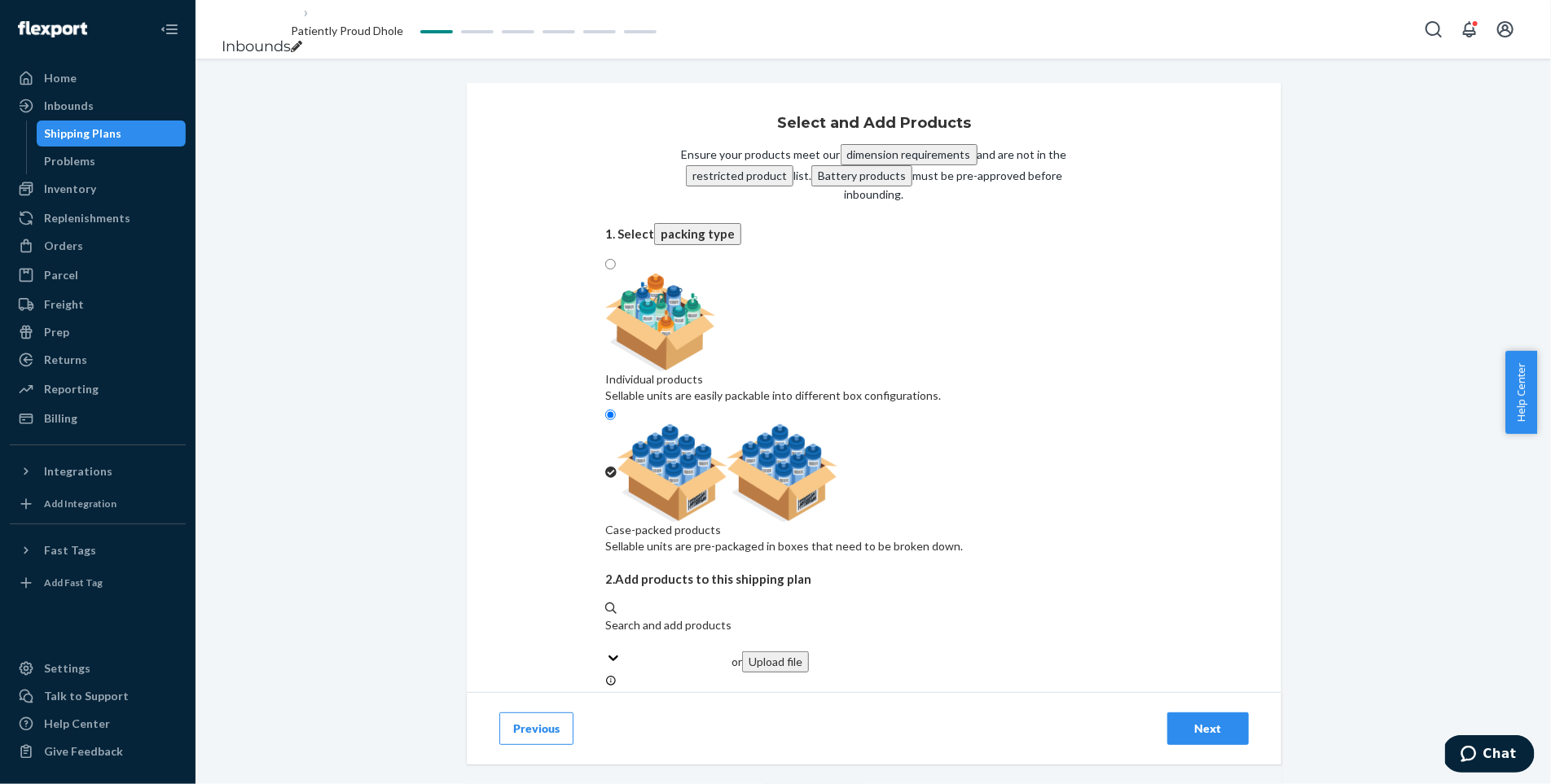
type input "16"
type input "5"
type input "27"
type input "58"
type input "14"
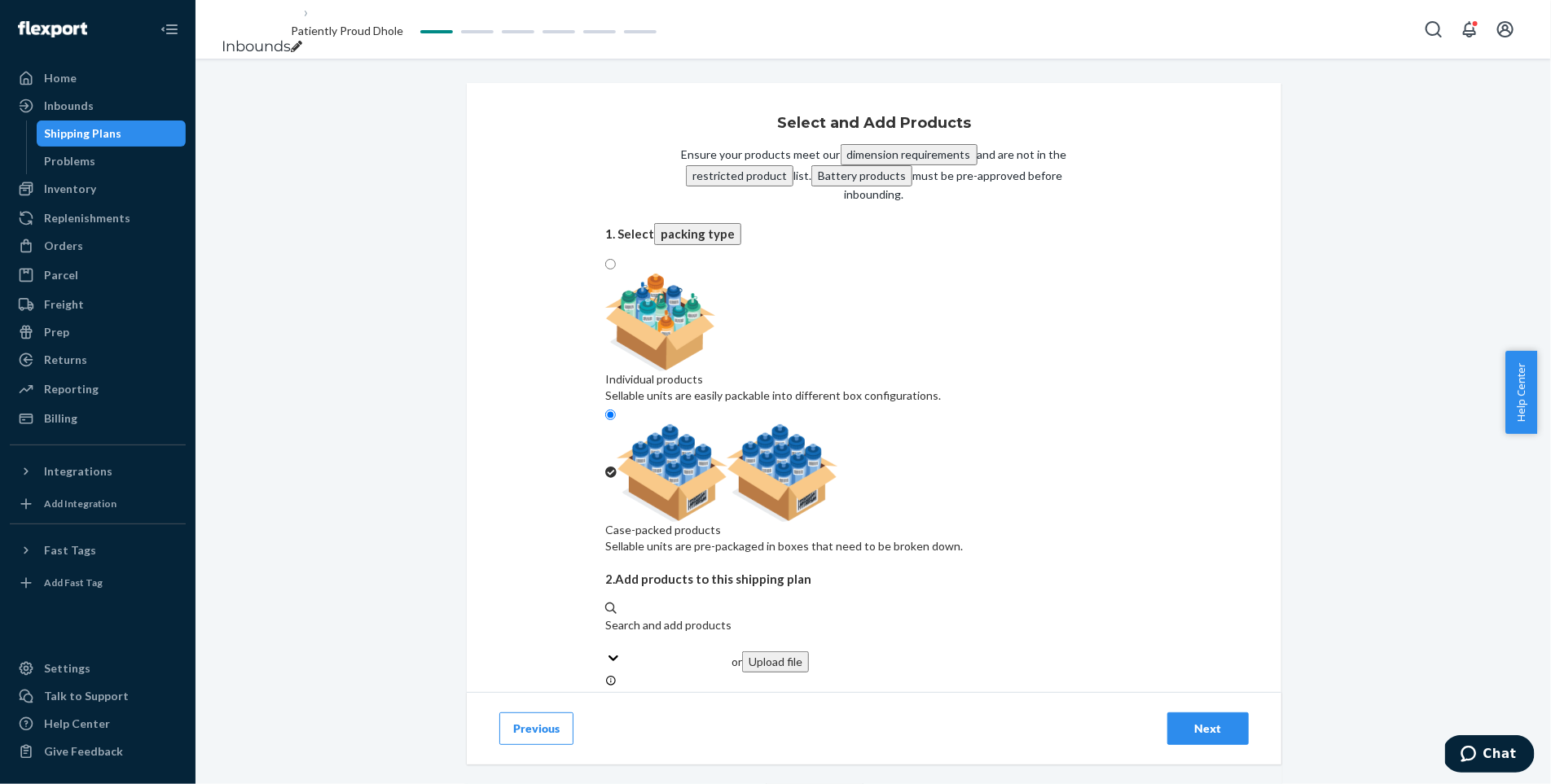
type input "6"
type input "12"
type input "3"
type input "13"
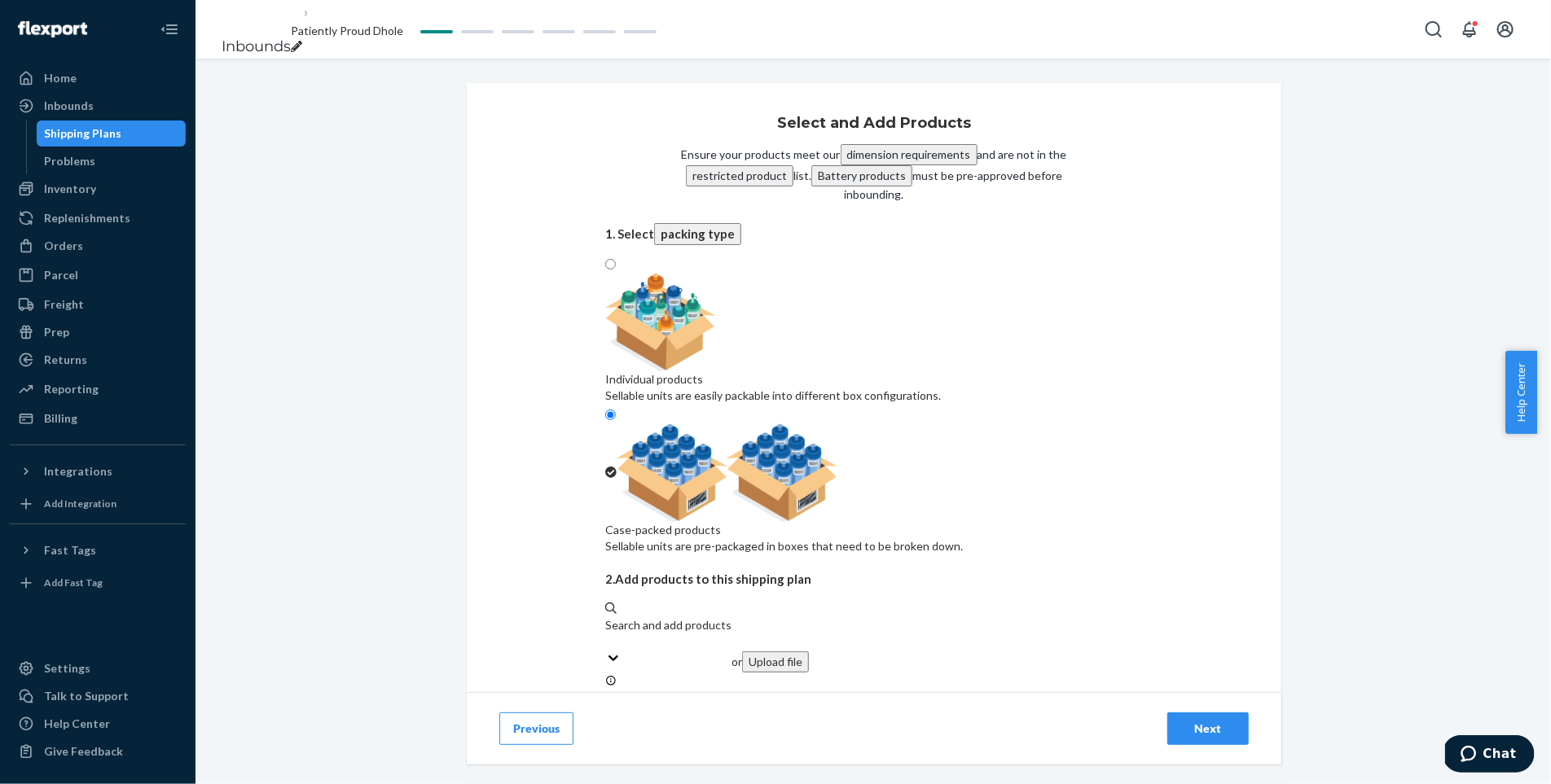
type input "22"
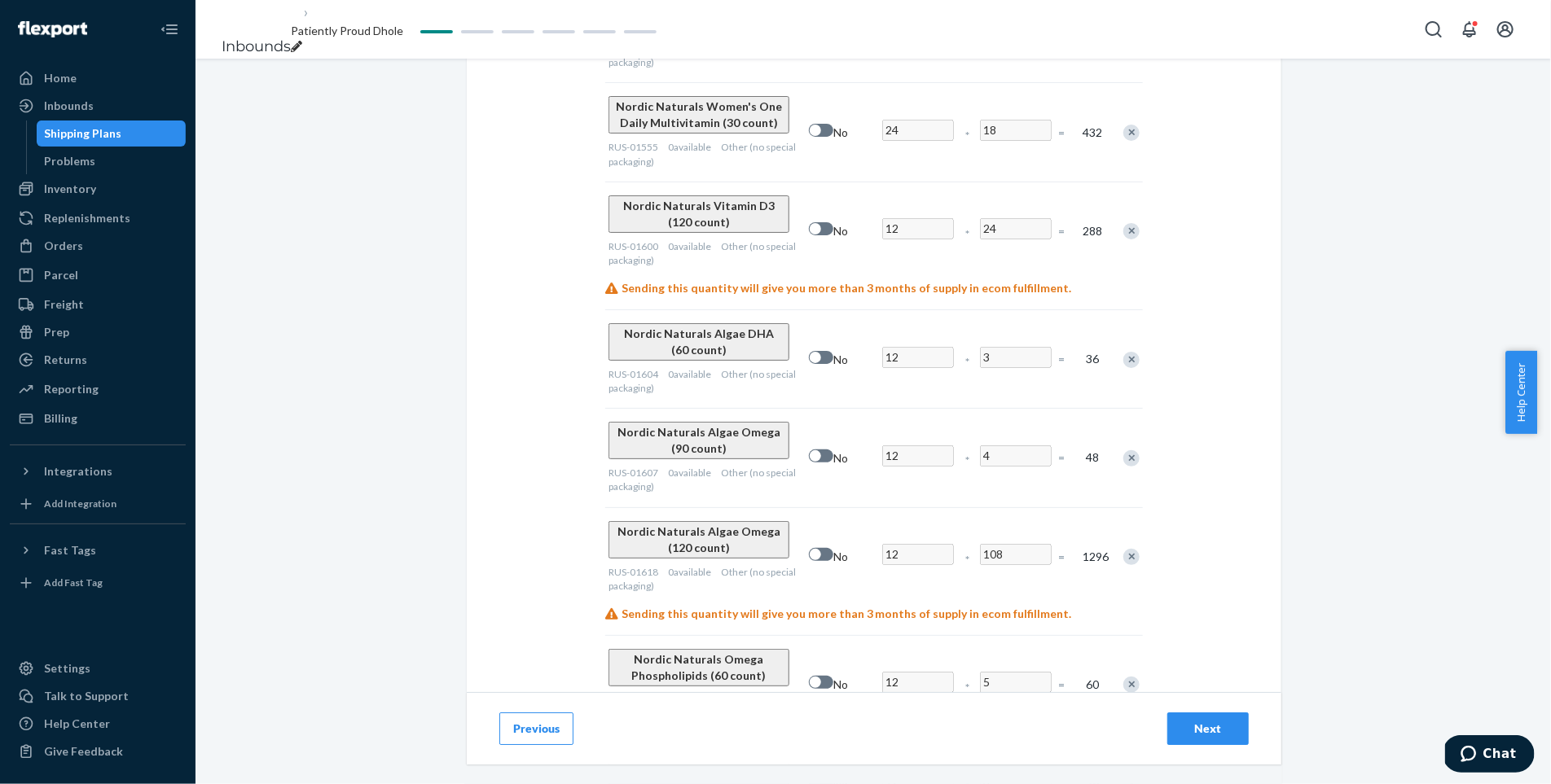
scroll to position [2942, 0]
click at [302, 41] on icon "breadcrumbs" at bounding box center [296, 47] width 11 height 11
drag, startPoint x: 447, startPoint y: 30, endPoint x: 273, endPoint y: 18, distance: 174.4
click at [273, 18] on ol "Inbounds Patiently Proud Dhole" at bounding box center [323, 29] width 229 height 87
type input "STO 4500005113"
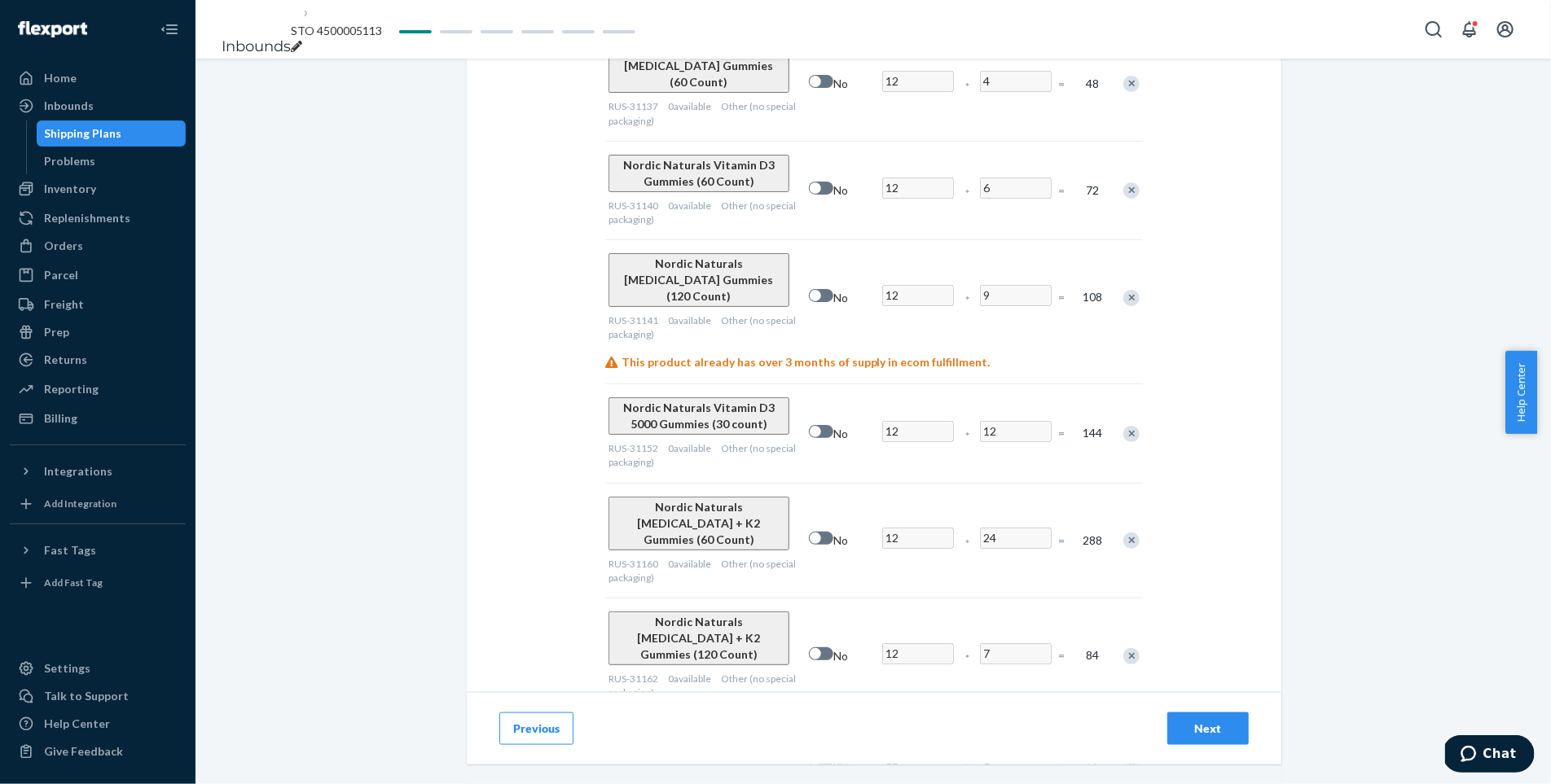
scroll to position [11518, 0]
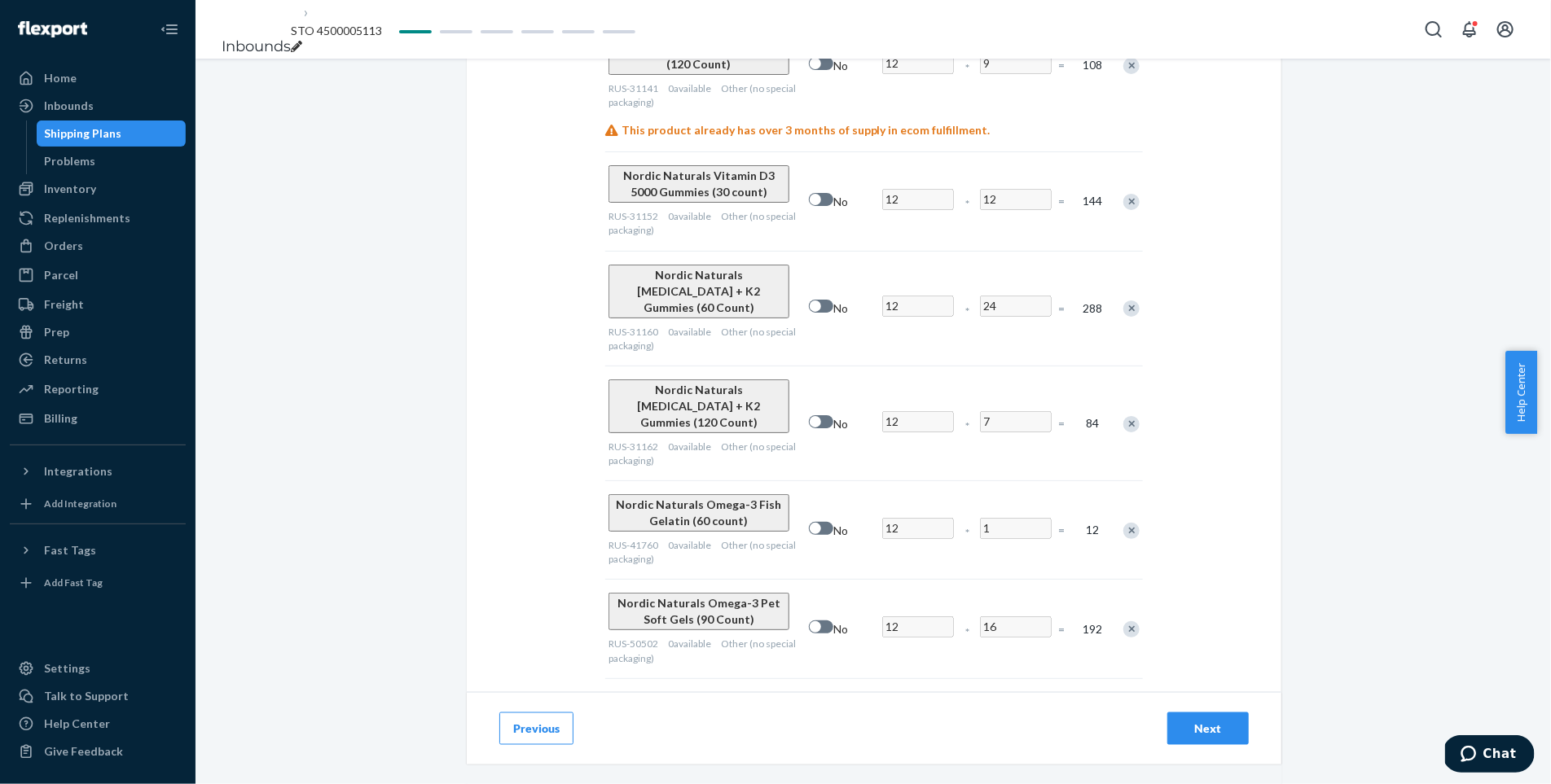
click at [1185, 724] on div "Next" at bounding box center [1208, 728] width 54 height 16
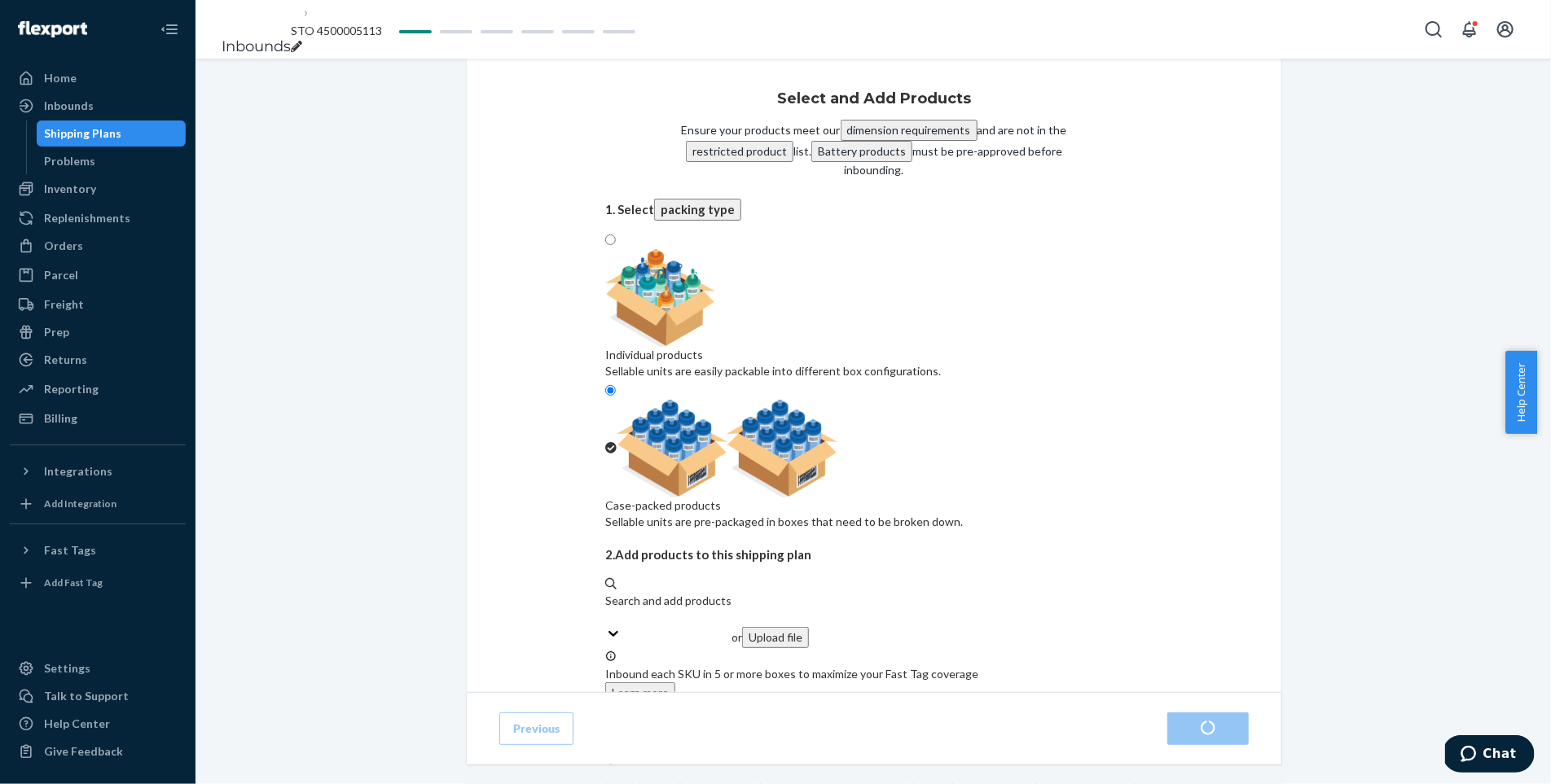
radio input "true"
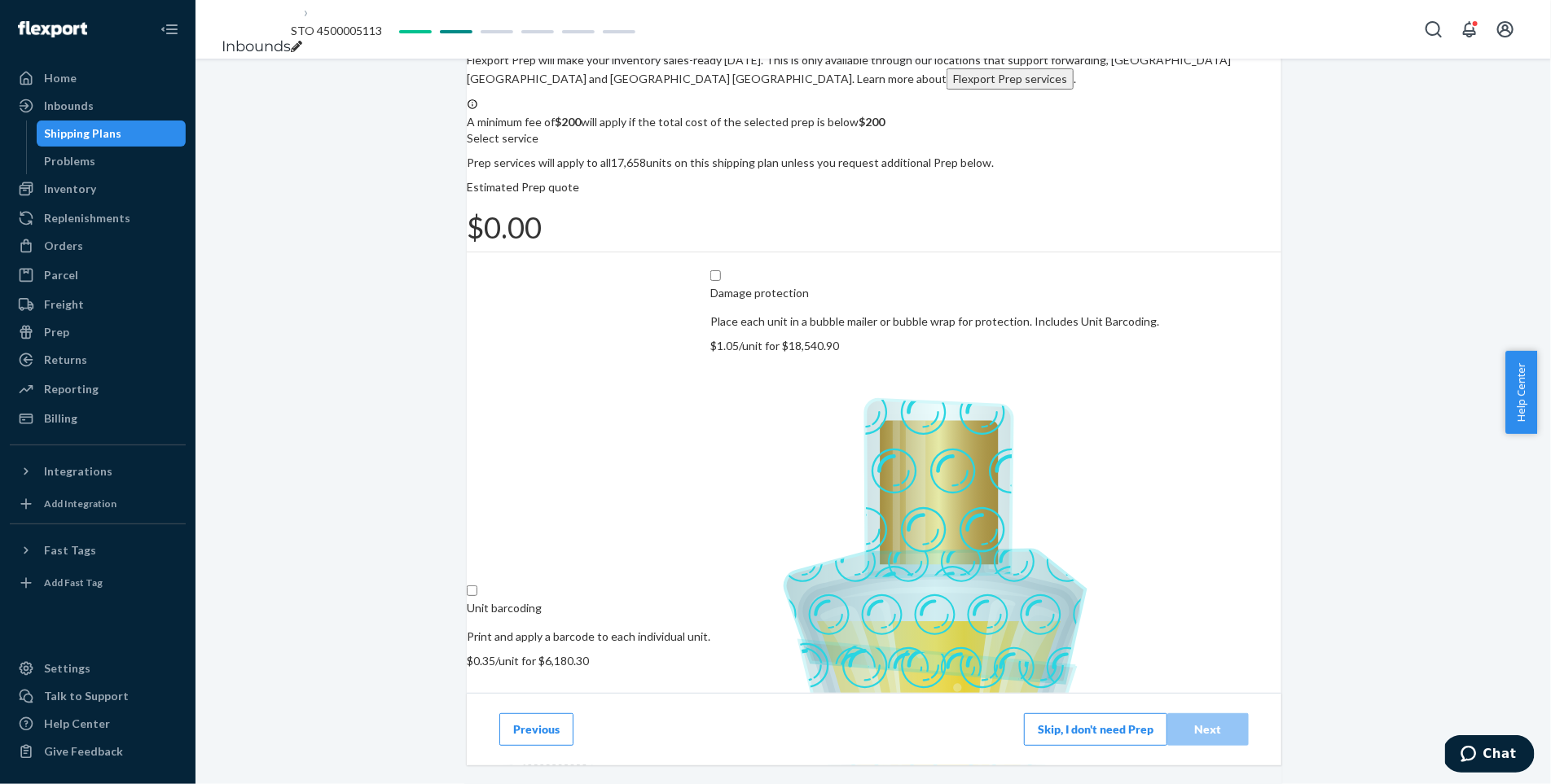
scroll to position [99, 0]
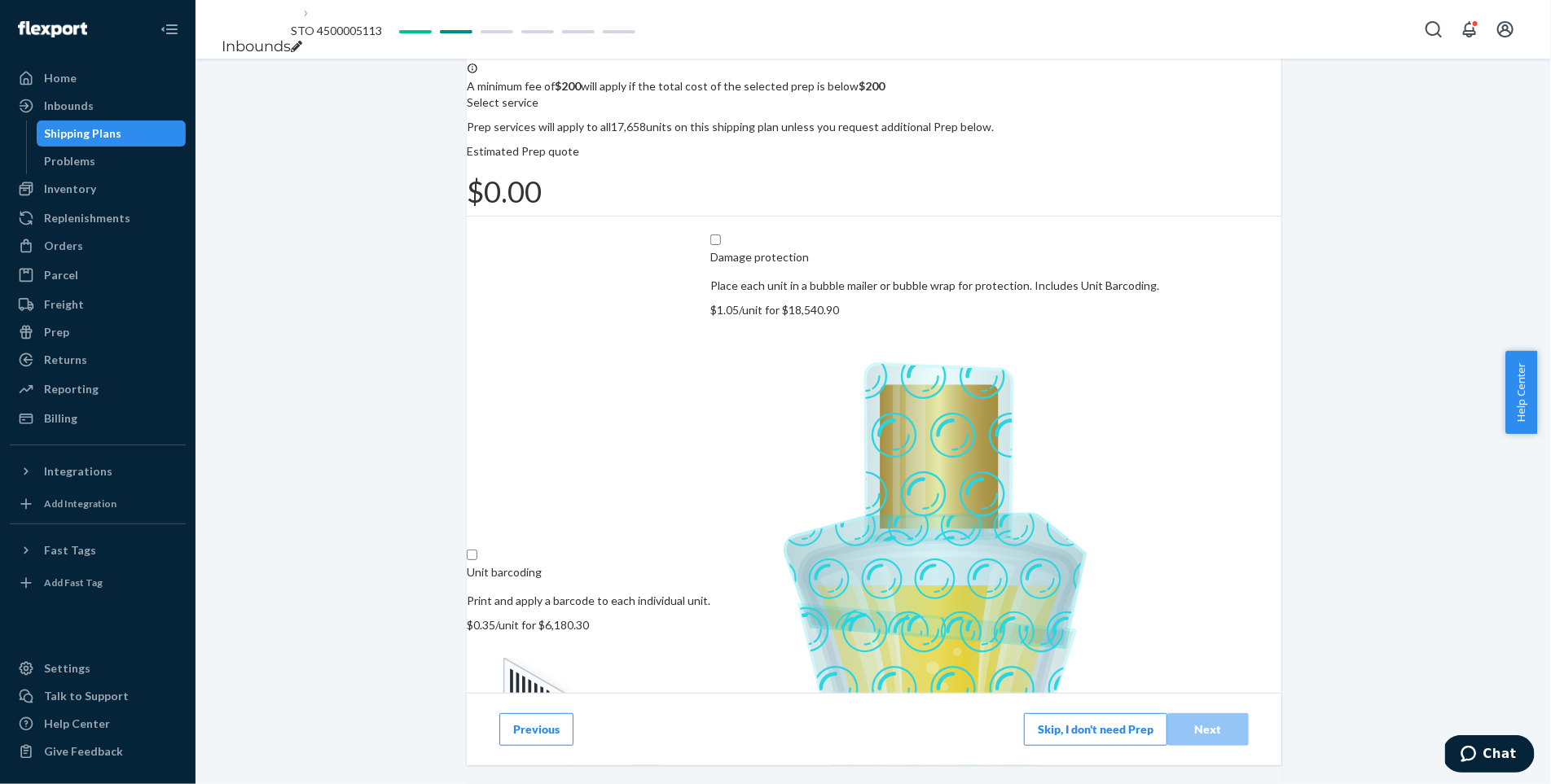
click at [1086, 724] on button "Skip, I don't need Prep" at bounding box center [1095, 728] width 143 height 33
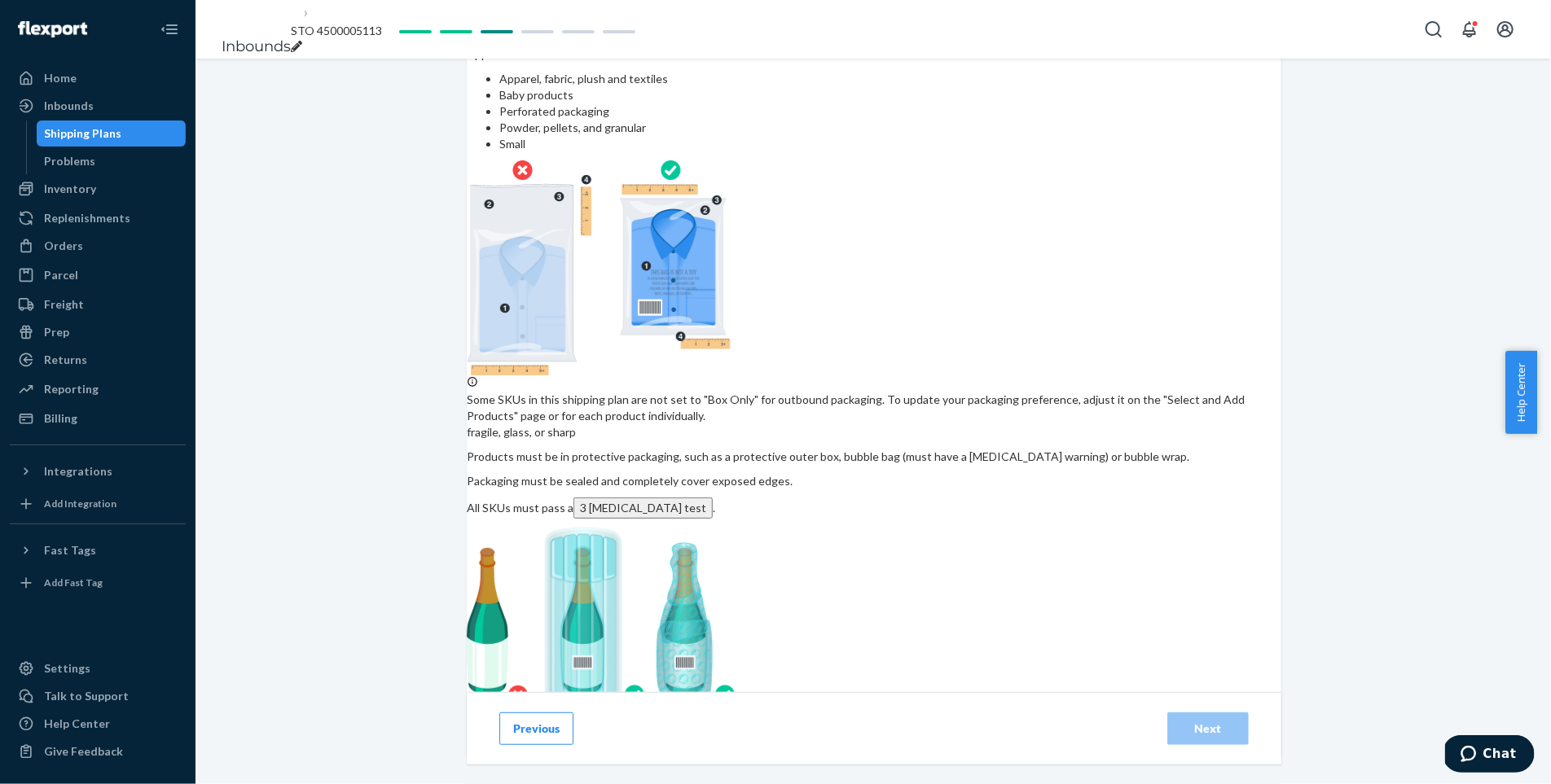
scroll to position [213, 0]
click at [540, 715] on input "checkbox" at bounding box center [738, 734] width 542 height 39
checkbox input "true"
click at [1214, 724] on div "Next" at bounding box center [1208, 728] width 54 height 16
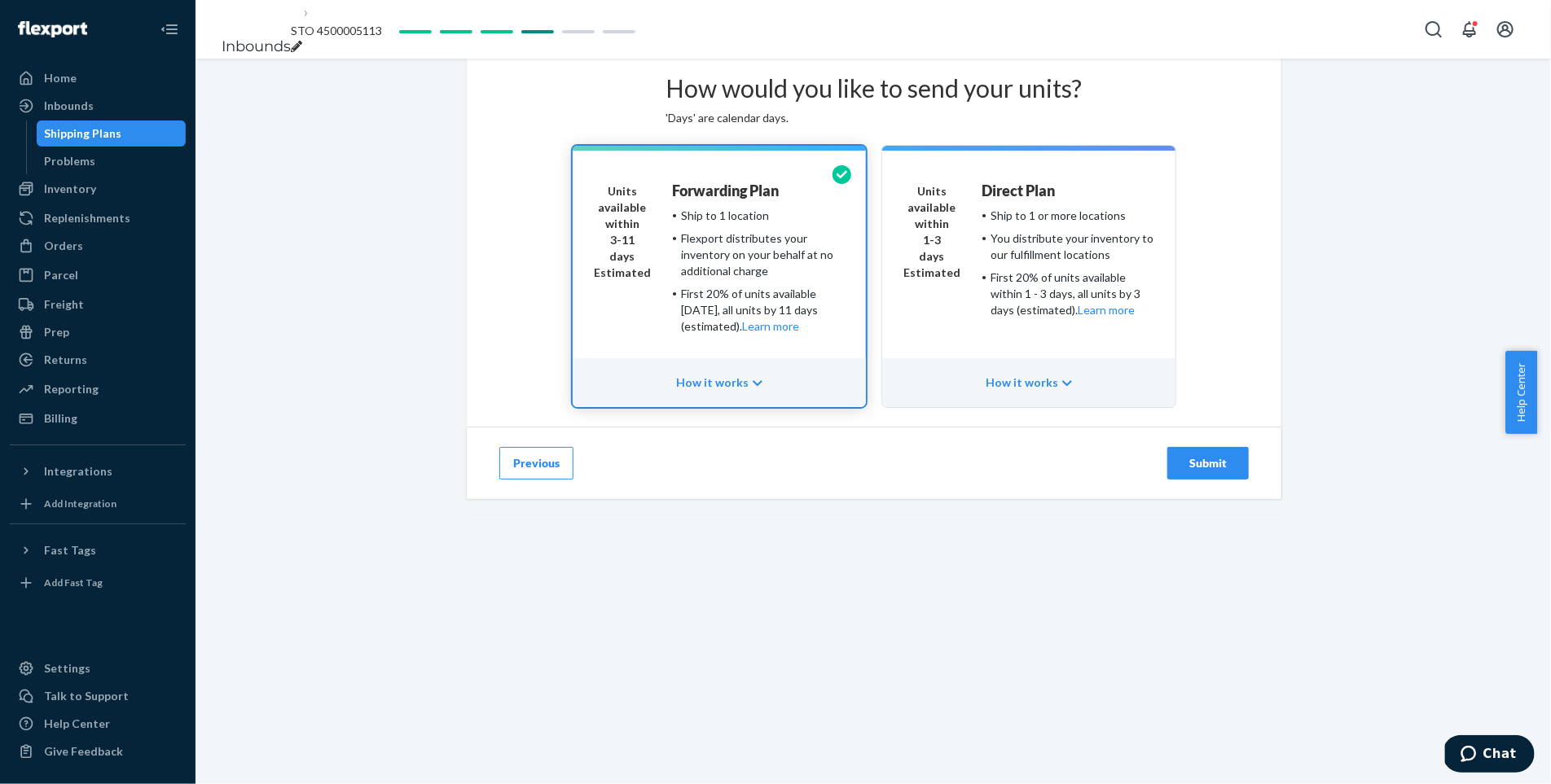
click at [1181, 471] on div "Submit" at bounding box center [1208, 464] width 54 height 16
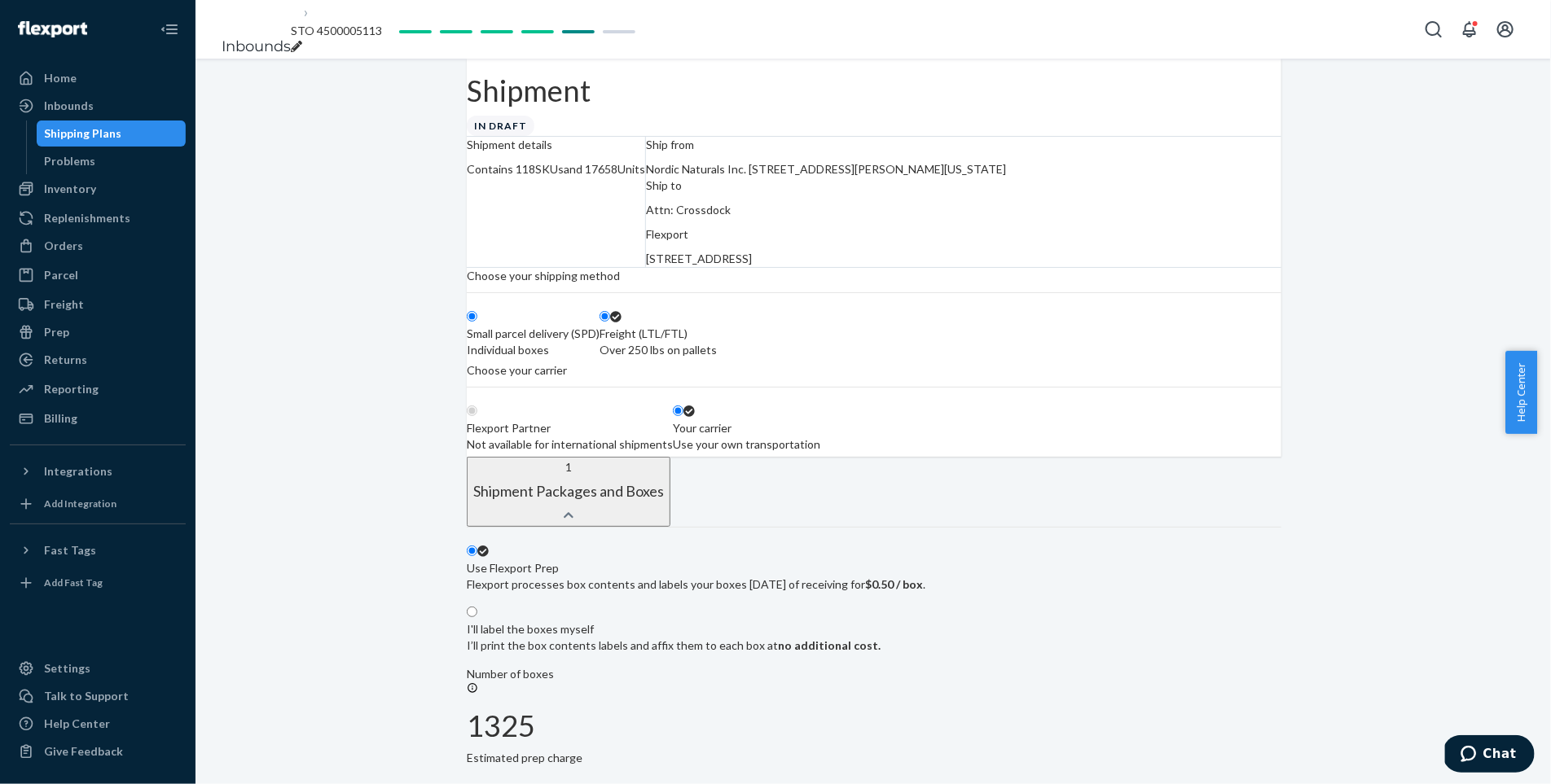
radio input "true"
radio input "false"
radio input "true"
radio input "false"
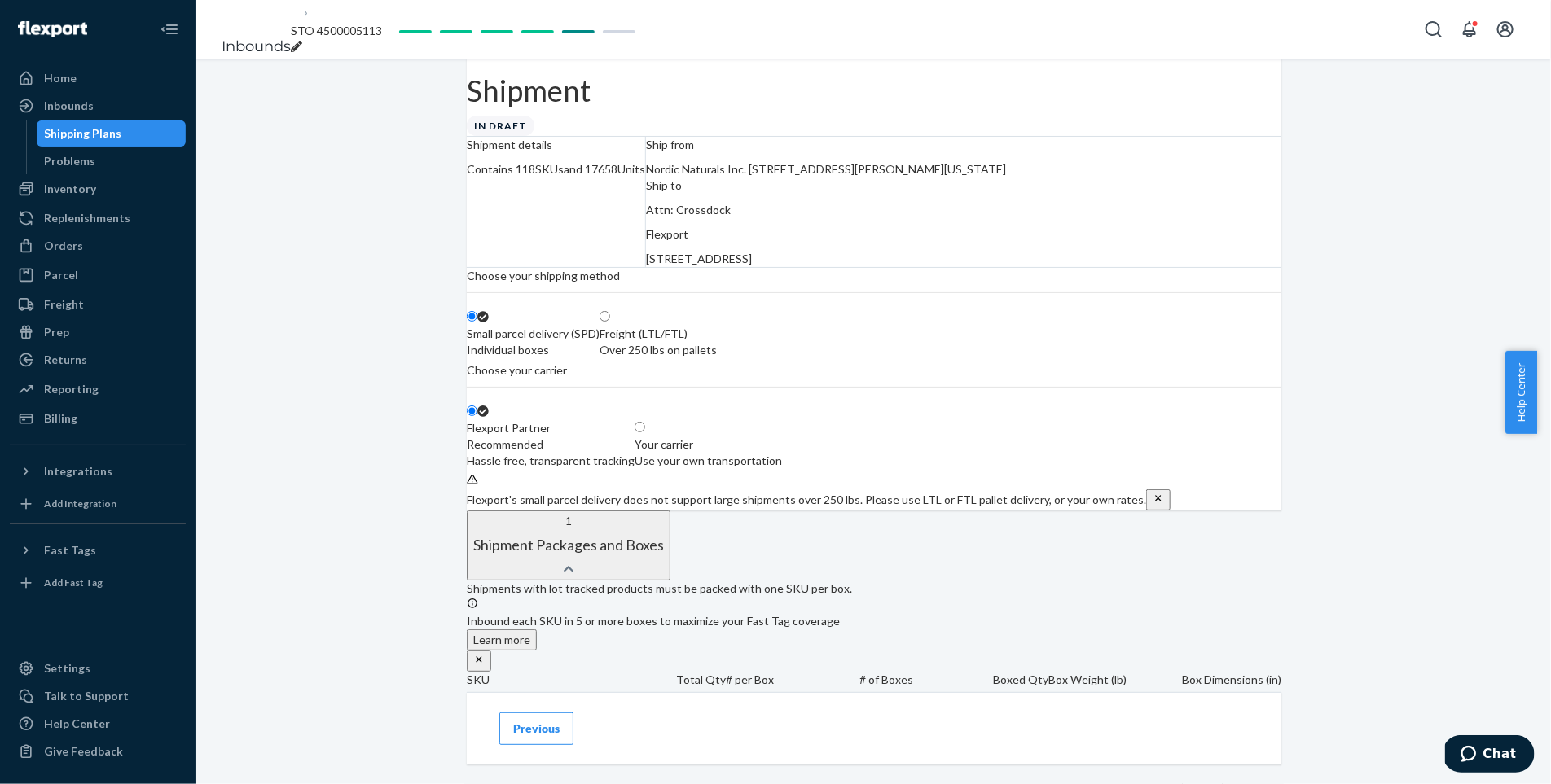
click at [717, 358] on div "Freight (LTL/FTL) Over 250 lbs on pallets" at bounding box center [658, 342] width 117 height 33
click at [610, 321] on input "Freight (LTL/FTL) Over 250 lbs on pallets" at bounding box center [605, 316] width 11 height 11
radio input "true"
radio input "false"
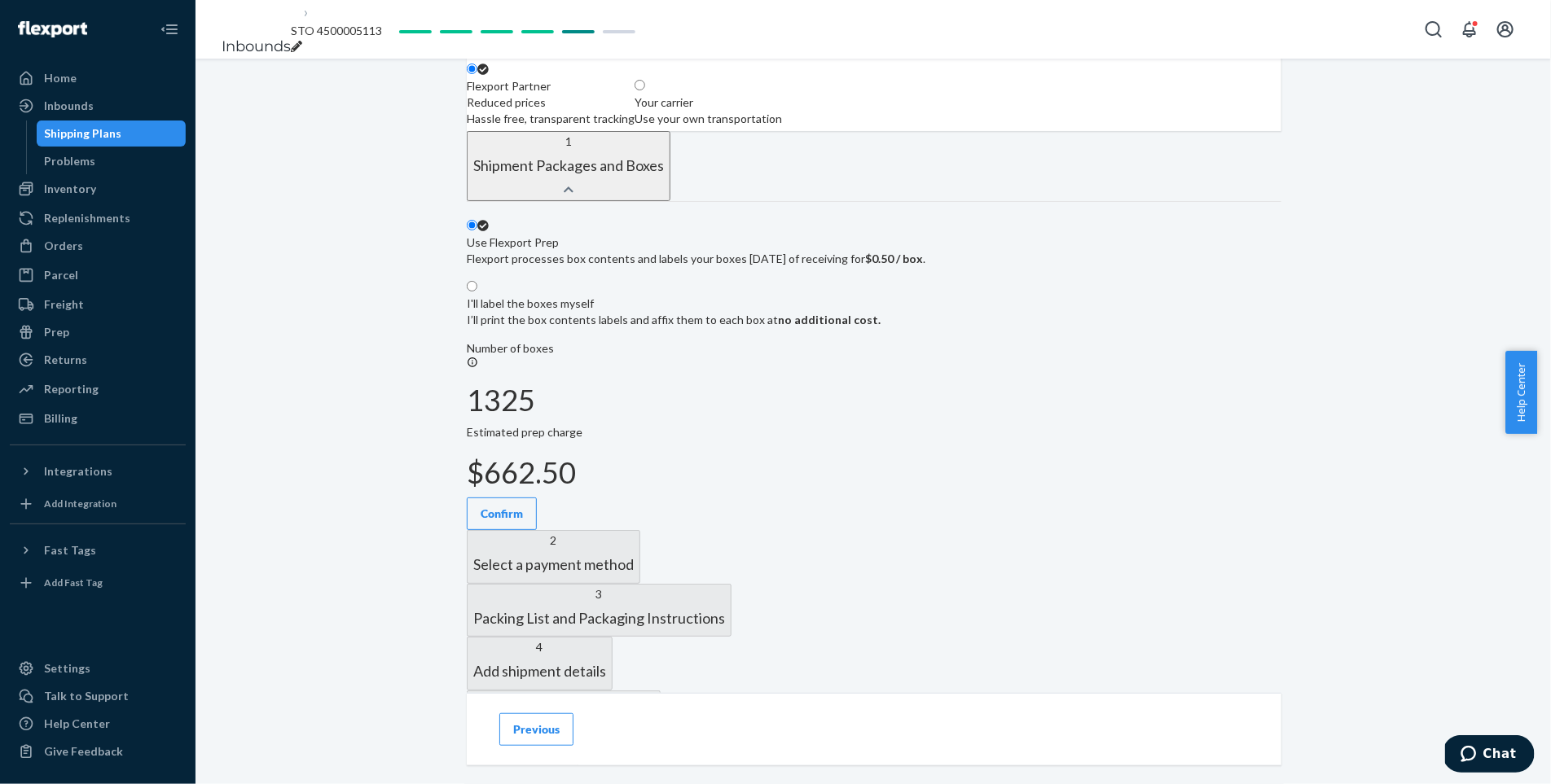
scroll to position [343, 0]
click at [880, 327] on p "I’ll print the box contents labels and affix them to each box at no additional …" at bounding box center [674, 319] width 414 height 16
click at [477, 290] on input "I'll label the boxes myself I’ll print the box contents labels and affix them t…" at bounding box center [472, 285] width 11 height 11
radio input "true"
radio input "false"
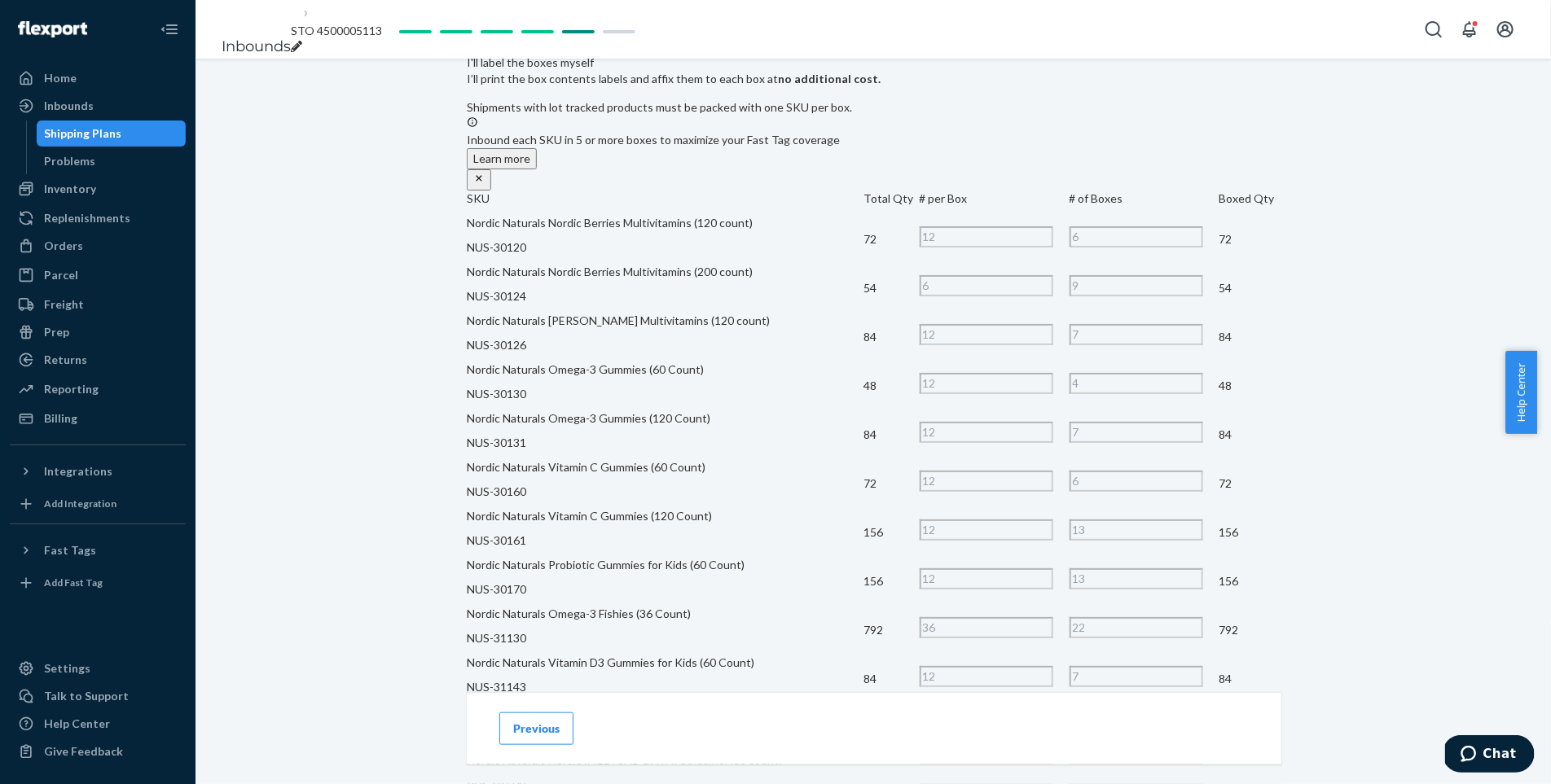
scroll to position [0, 0]
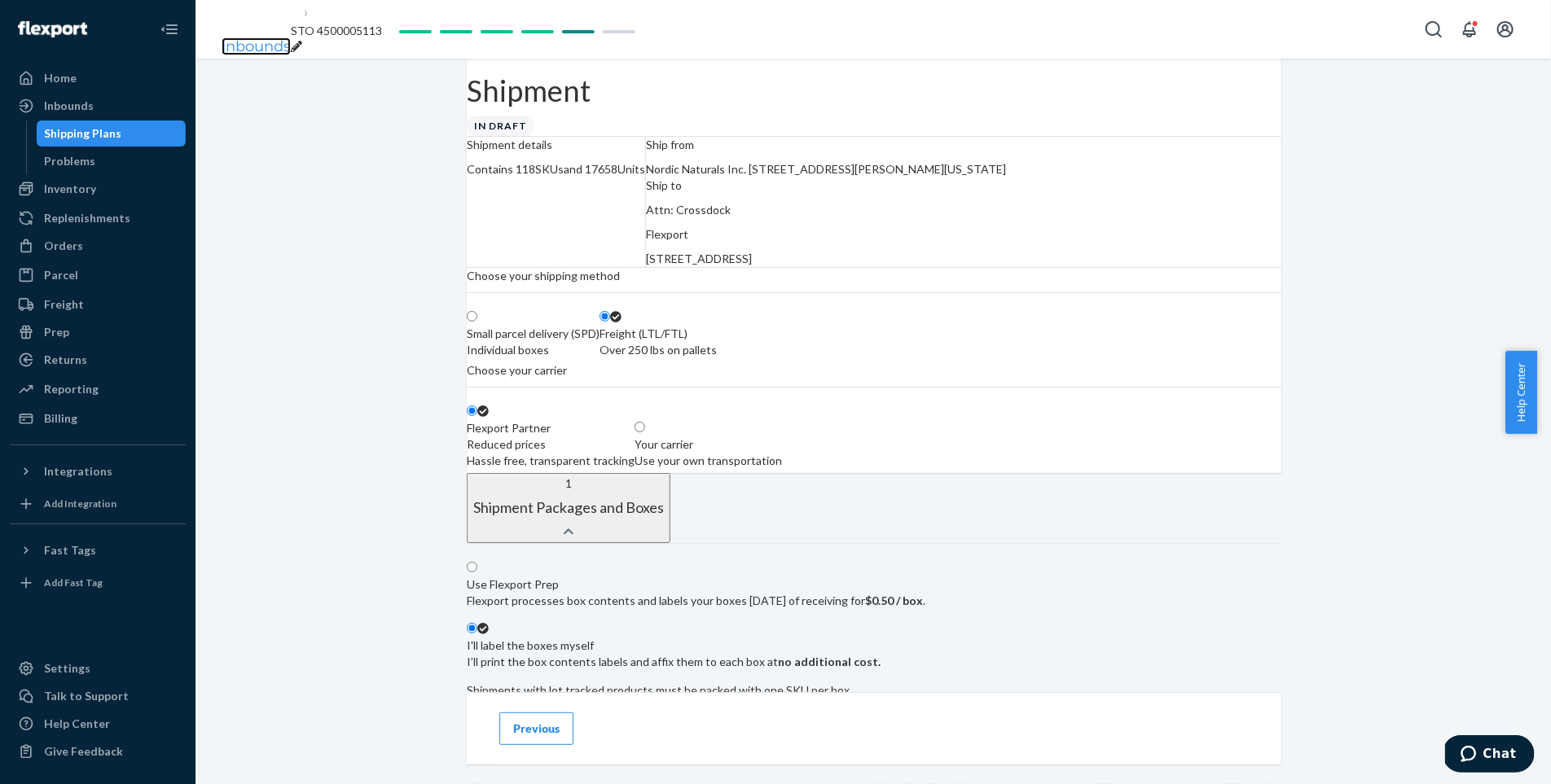
click at [236, 38] on link "Inbounds" at bounding box center [256, 47] width 70 height 18
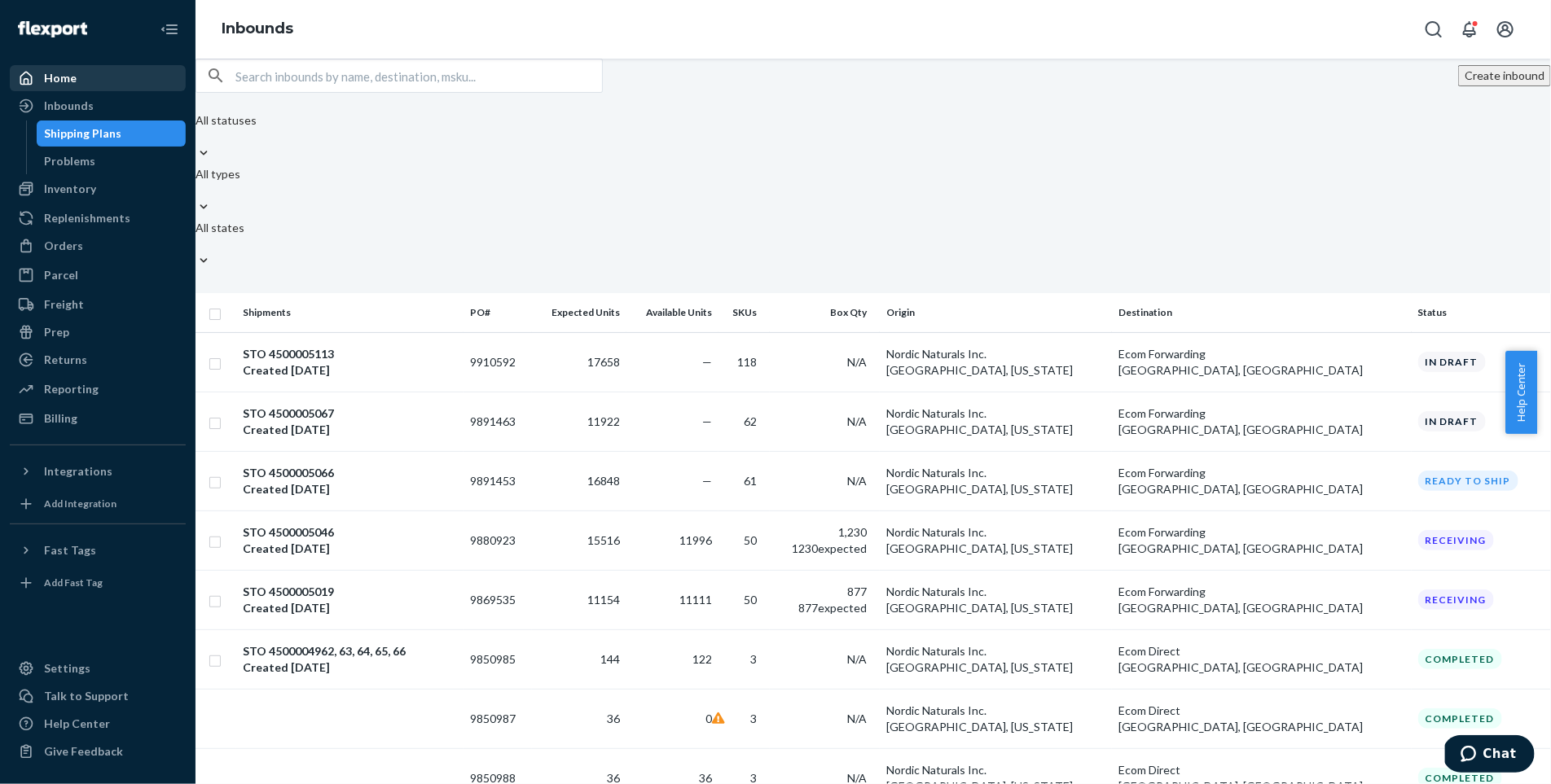
click at [60, 69] on div "Home" at bounding box center [97, 78] width 173 height 23
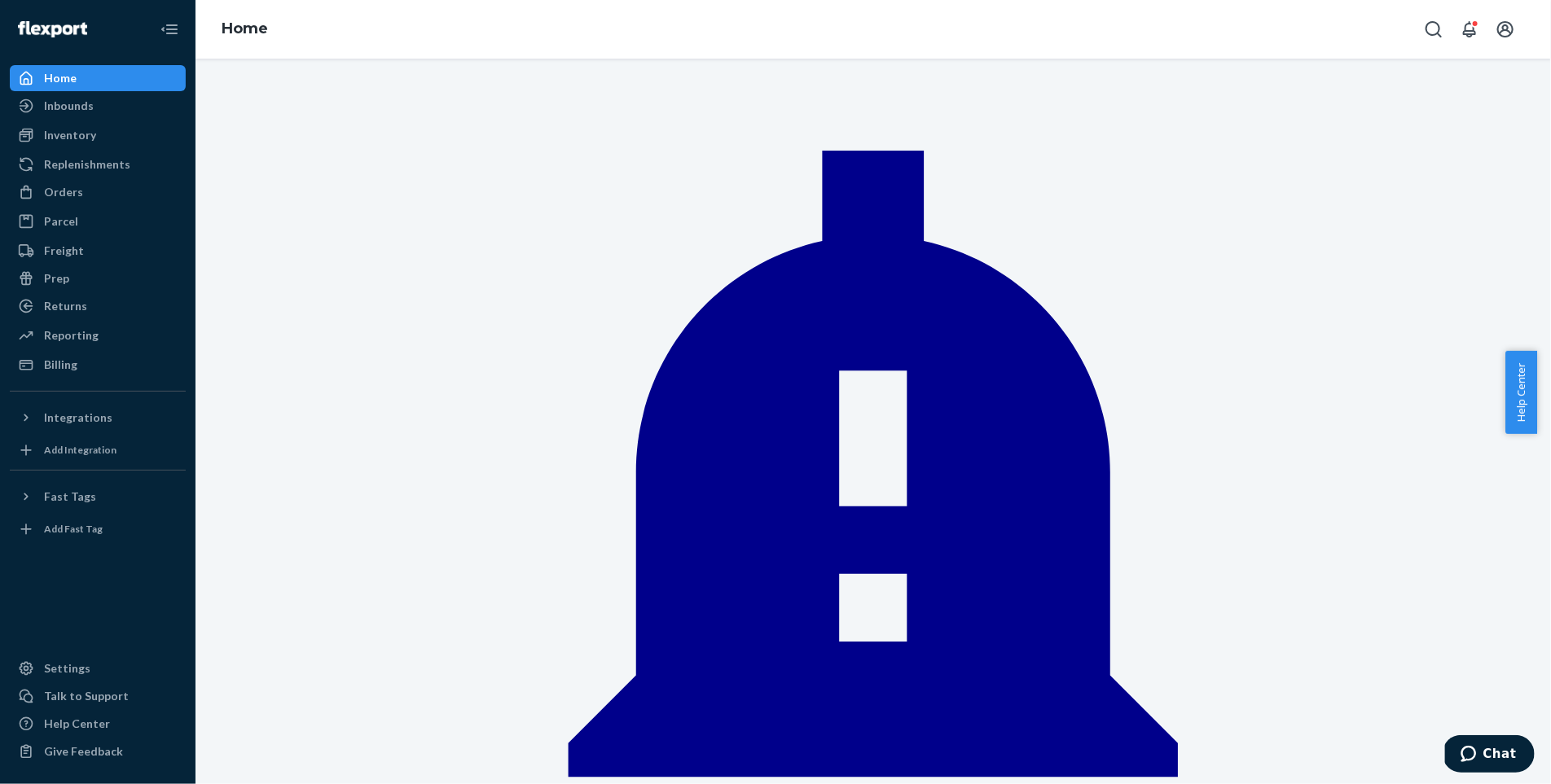
drag, startPoint x: 387, startPoint y: 428, endPoint x: 509, endPoint y: 724, distance: 320.2
drag, startPoint x: 509, startPoint y: 724, endPoint x: 646, endPoint y: 784, distance: 149.6
click at [53, 102] on div "Inbounds" at bounding box center [69, 105] width 50 height 16
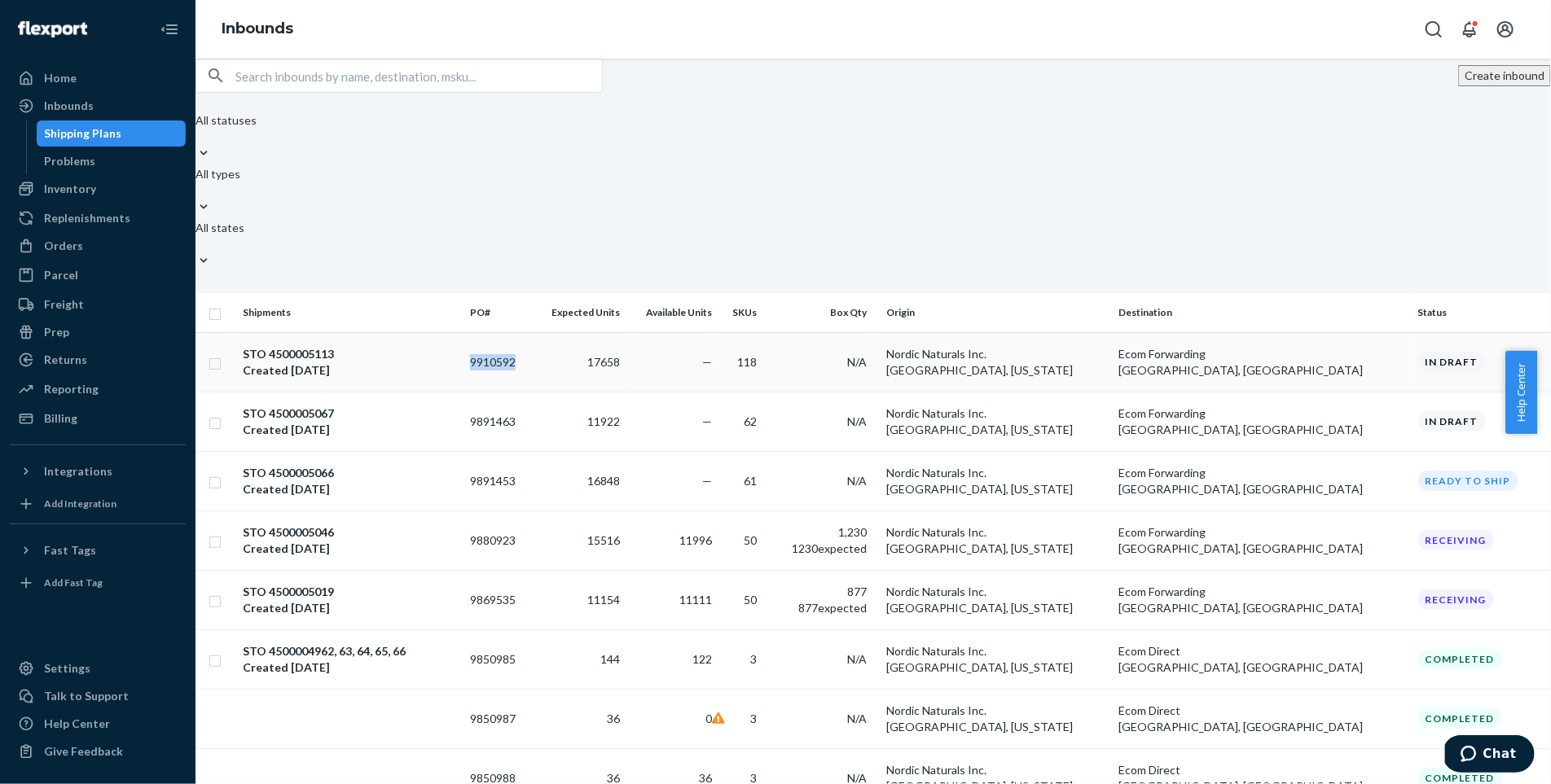
copy td "9910592"
